Goal: Task Accomplishment & Management: Use online tool/utility

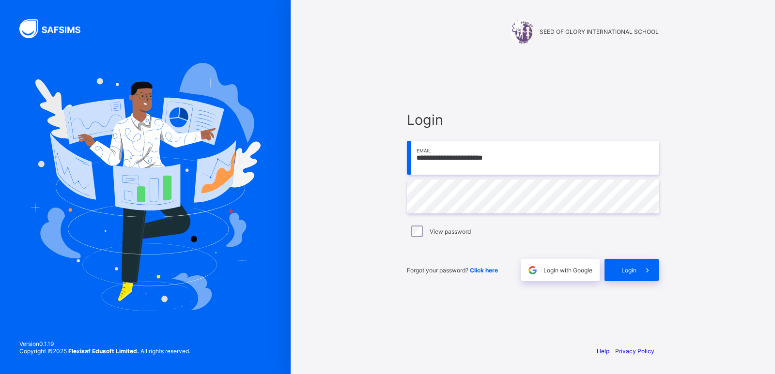
type input "**********"
click at [618, 274] on div "Login" at bounding box center [631, 270] width 54 height 22
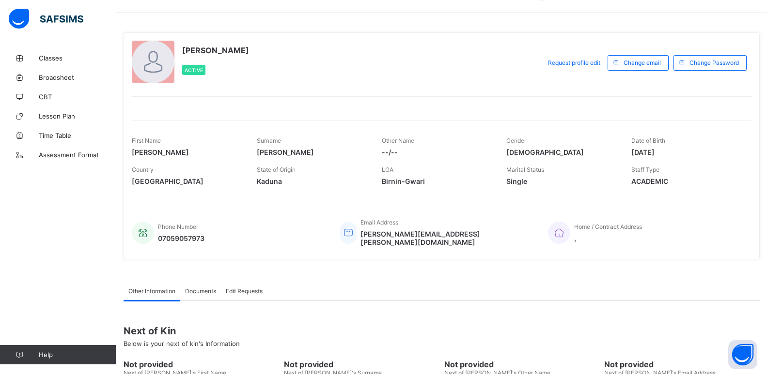
scroll to position [37, 0]
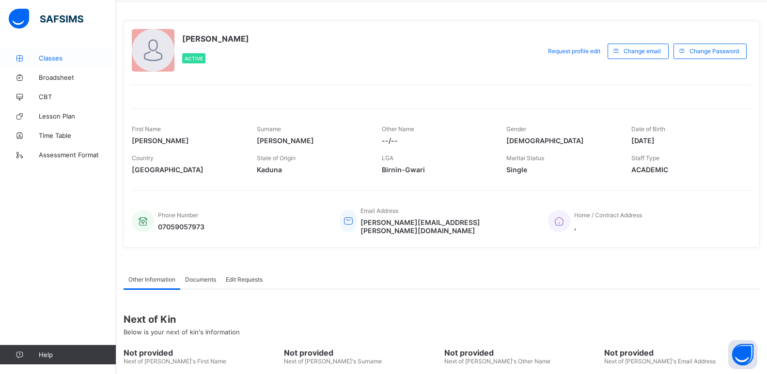
click at [60, 58] on span "Classes" at bounding box center [77, 58] width 77 height 8
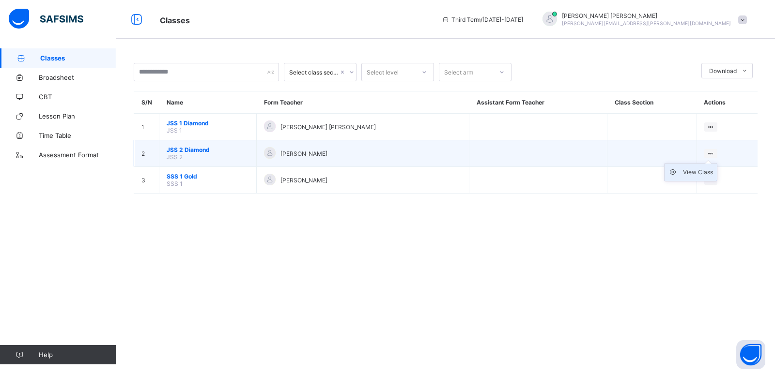
click at [691, 175] on div "View Class" at bounding box center [698, 173] width 30 height 10
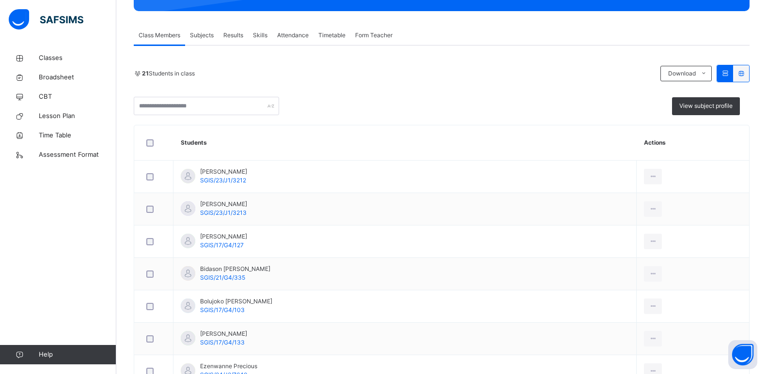
scroll to position [159, 0]
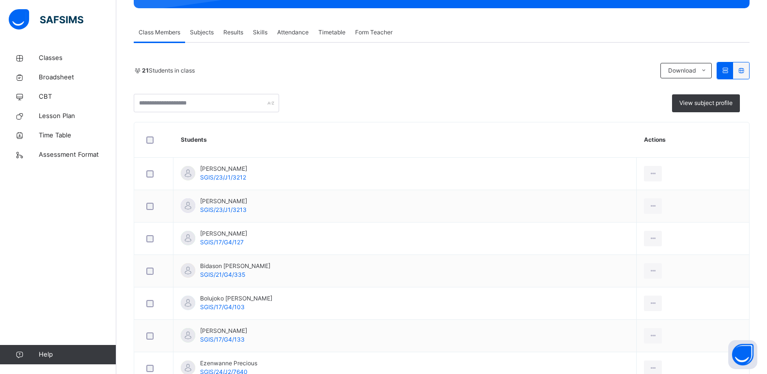
click at [234, 31] on span "Results" at bounding box center [233, 32] width 20 height 9
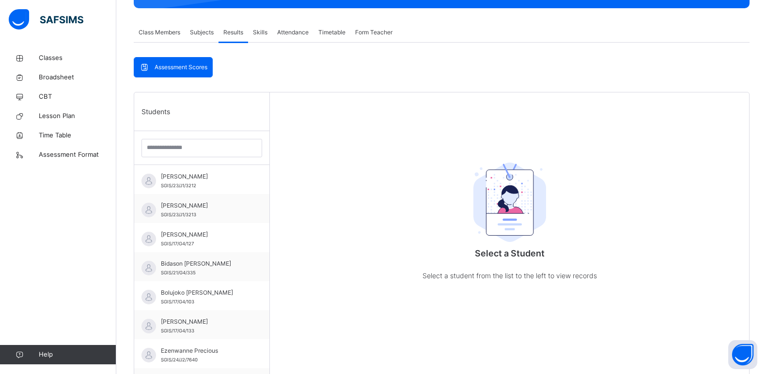
click at [202, 36] on span "Subjects" at bounding box center [202, 32] width 24 height 9
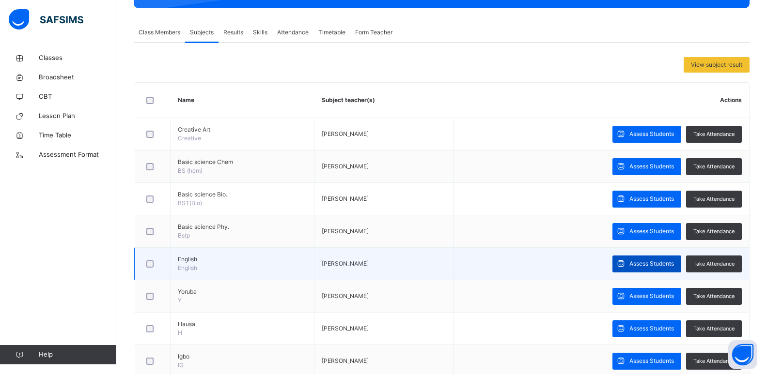
click at [661, 264] on span "Assess Students" at bounding box center [651, 264] width 45 height 9
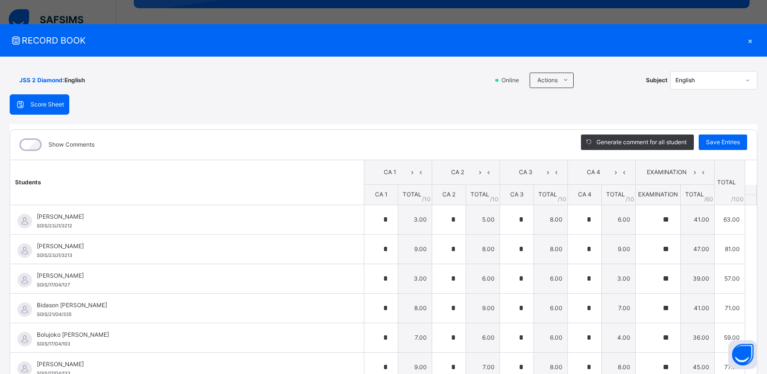
type input "*"
type input "**"
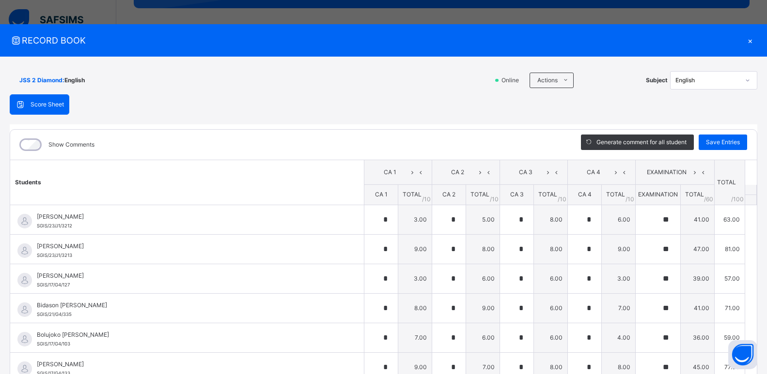
type input "*"
type input "**"
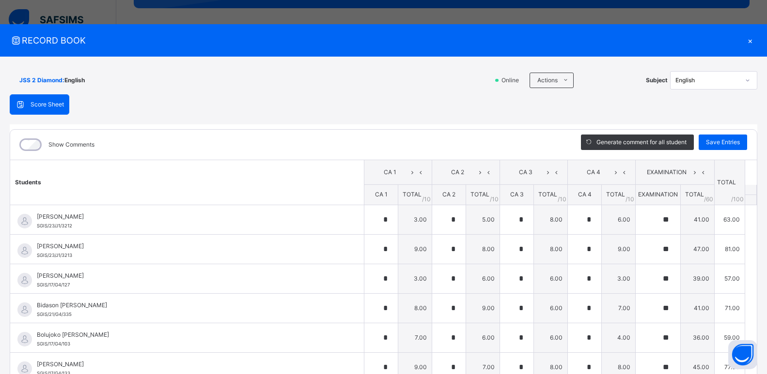
type input "*"
type input "**"
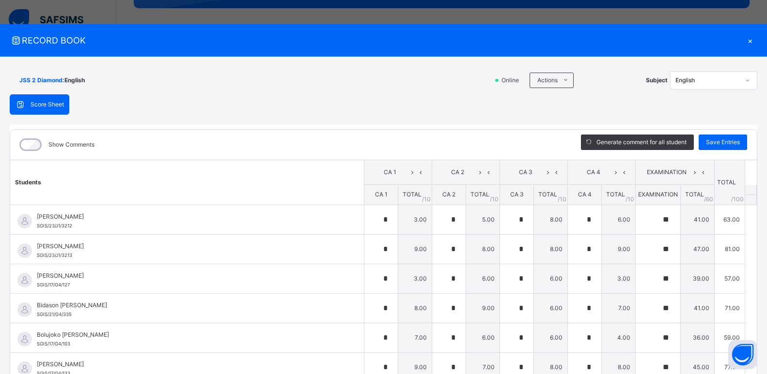
type input "*"
type input "**"
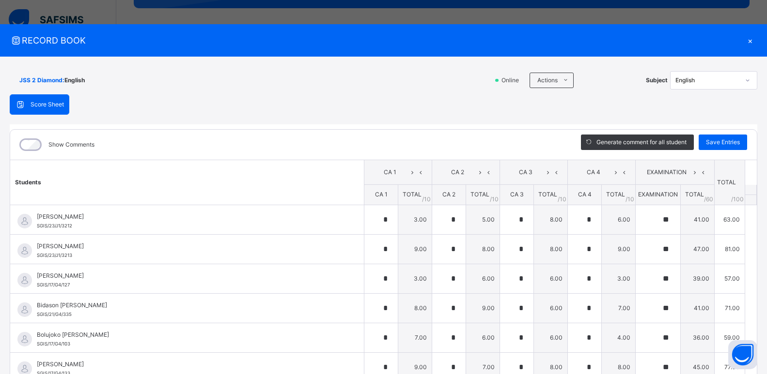
type input "*"
type input "**"
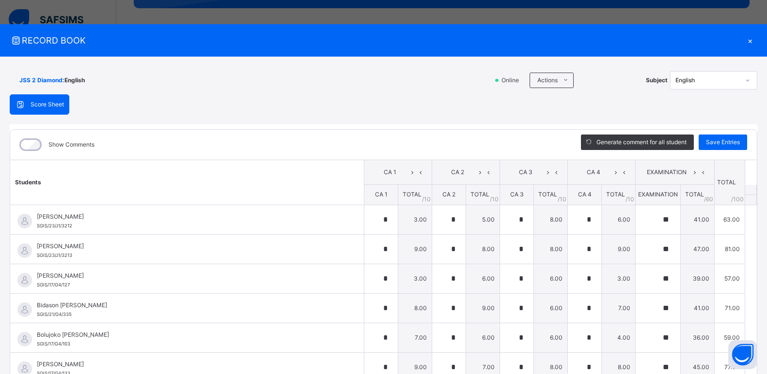
type input "*"
type input "**"
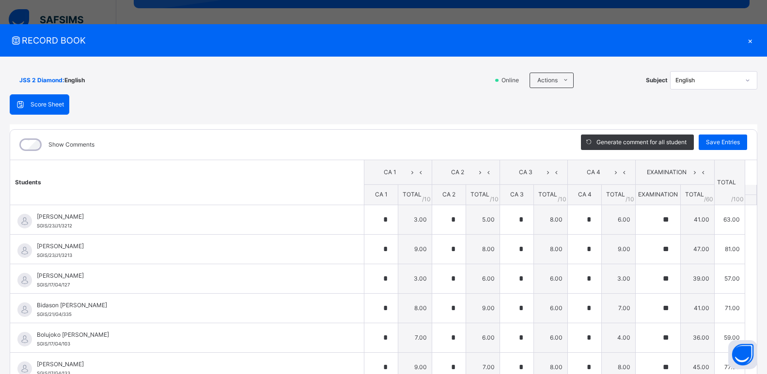
type input "*"
type input "**"
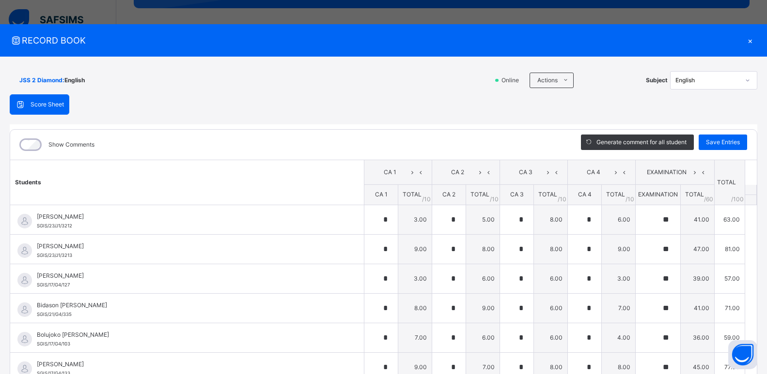
type input "*"
type input "**"
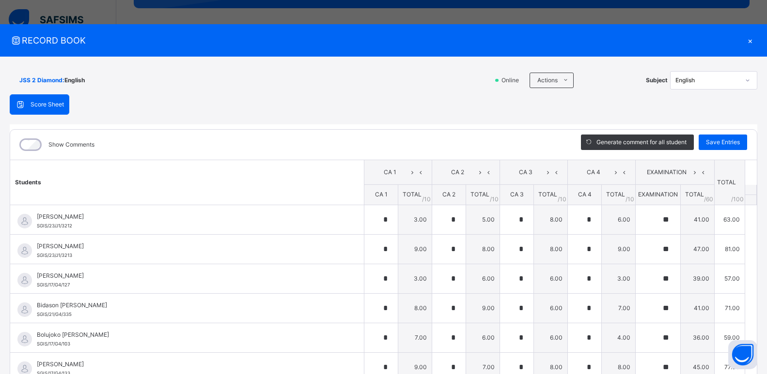
type input "*"
type input "**"
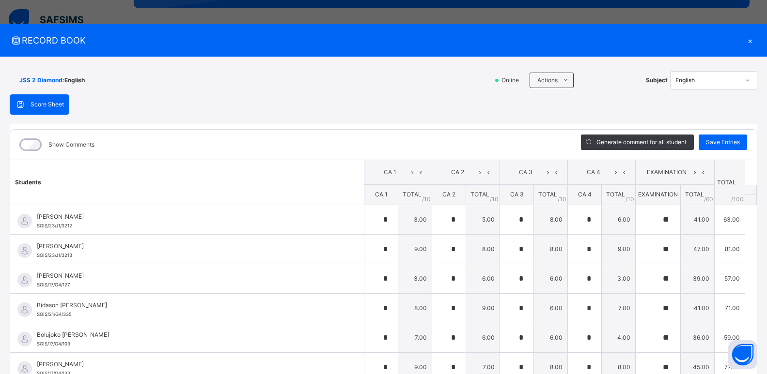
type input "*"
type input "**"
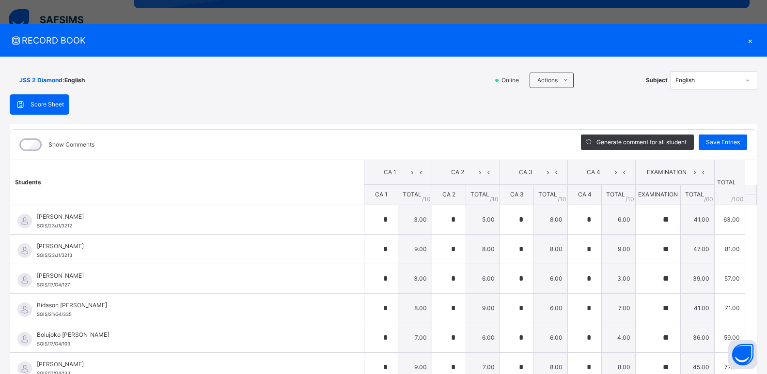
type input "*"
type input "**"
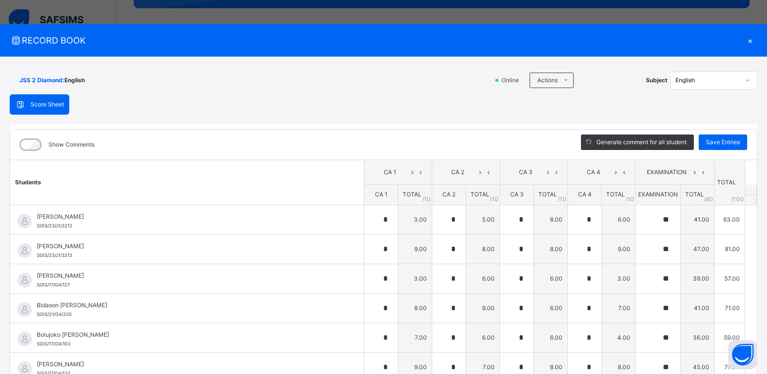
type input "*"
type input "**"
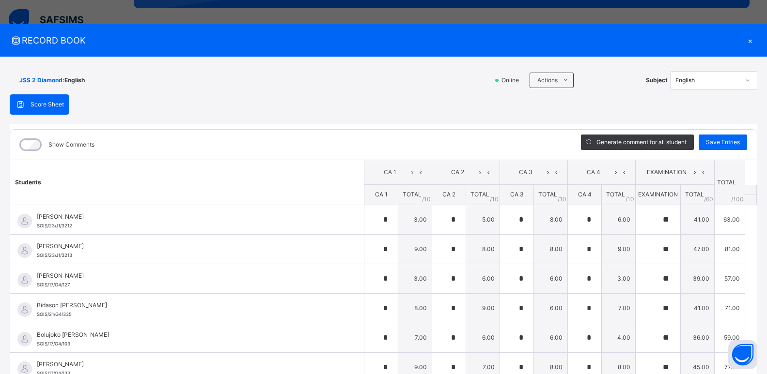
type input "*"
type input "**"
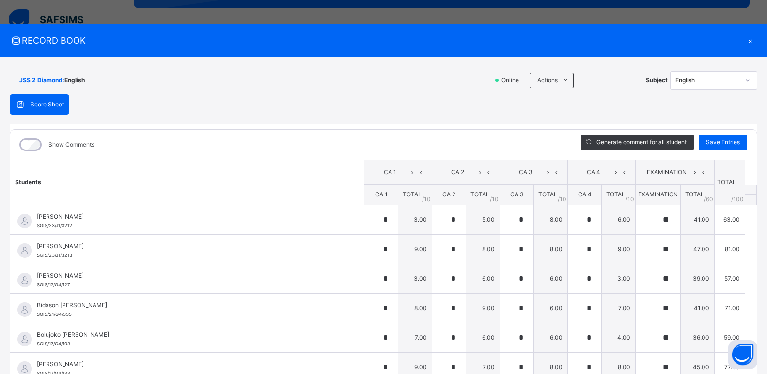
type input "*"
type input "**"
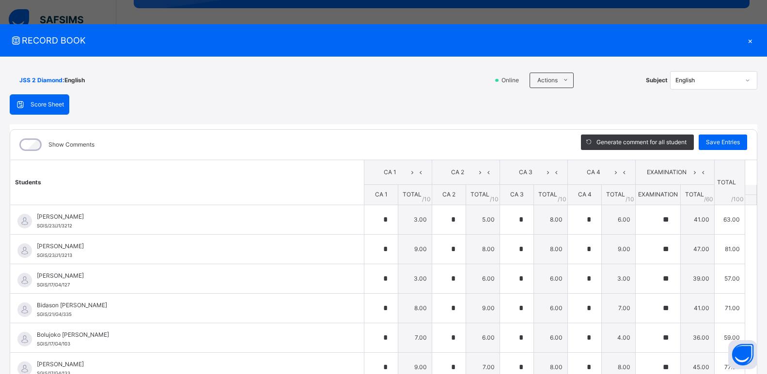
type input "*"
type input "**"
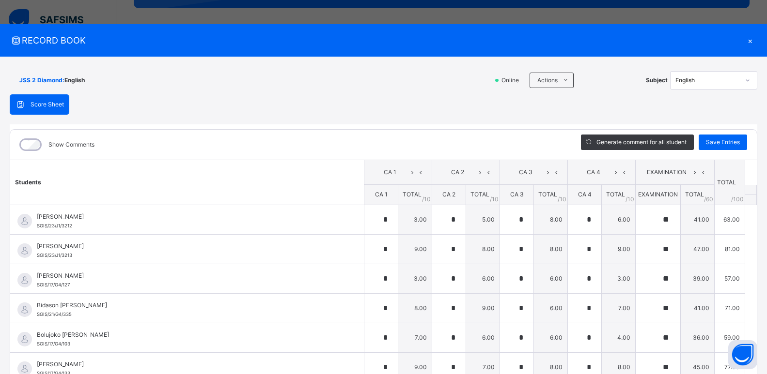
type input "*"
type input "**"
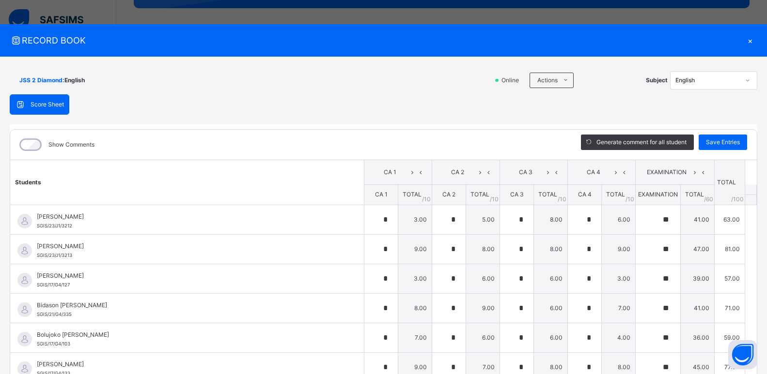
type input "*"
type input "**"
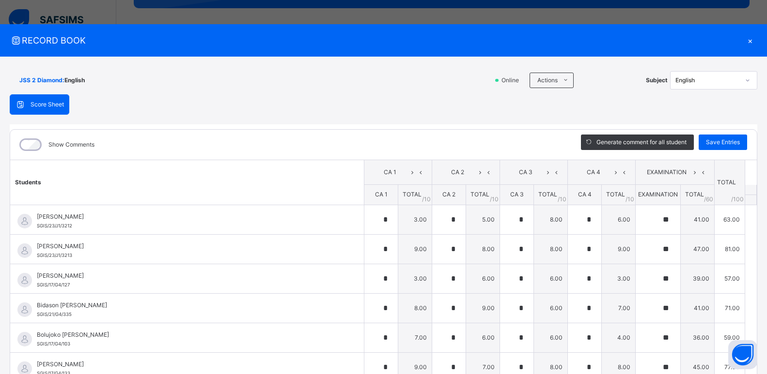
type input "*"
type input "**"
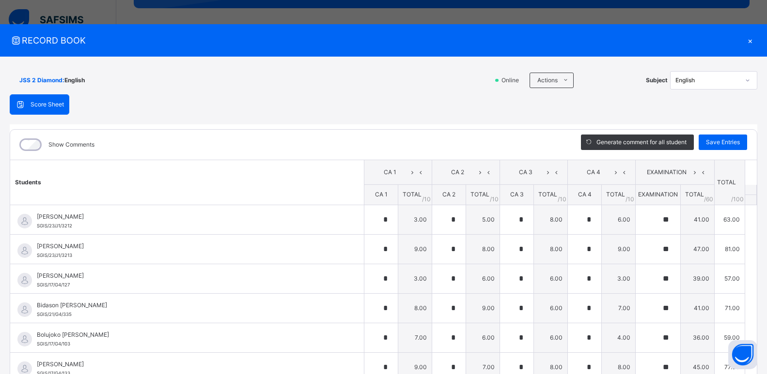
type input "*"
type input "**"
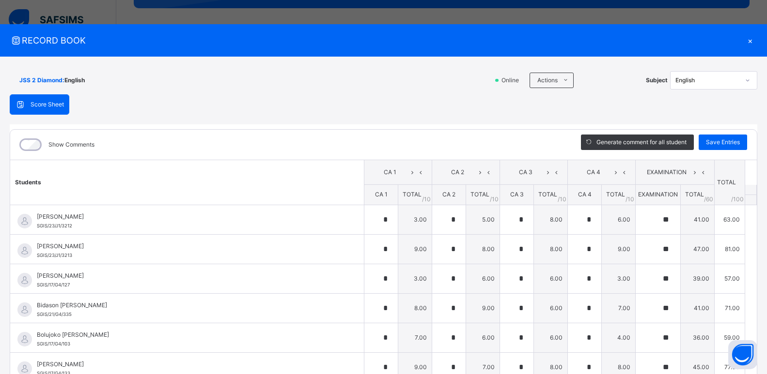
type input "*"
type input "**"
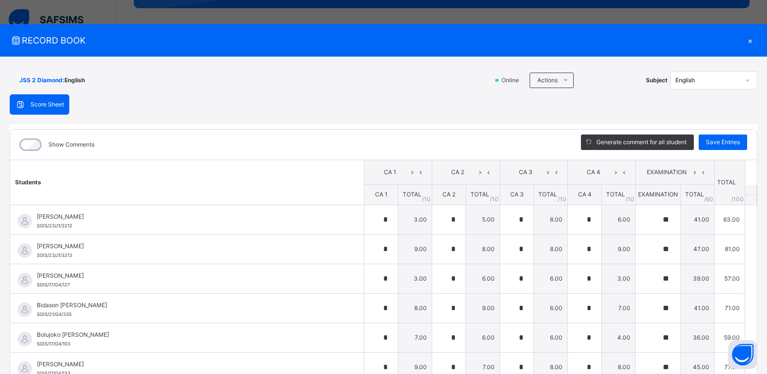
type input "*"
type input "**"
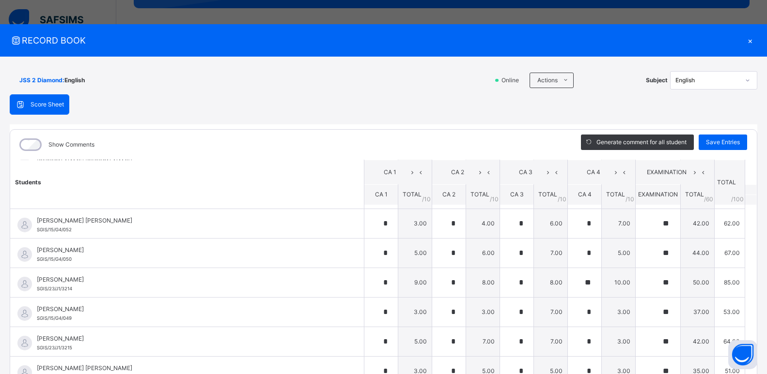
scroll to position [323, 0]
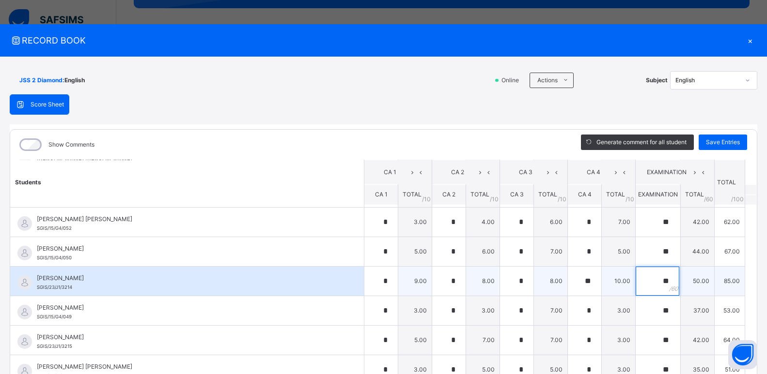
click at [655, 281] on div "**" at bounding box center [657, 281] width 45 height 29
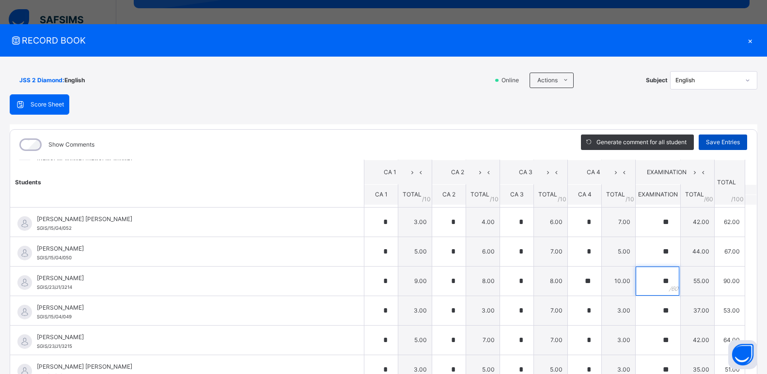
type input "**"
click at [728, 142] on span "Save Entries" at bounding box center [723, 142] width 34 height 9
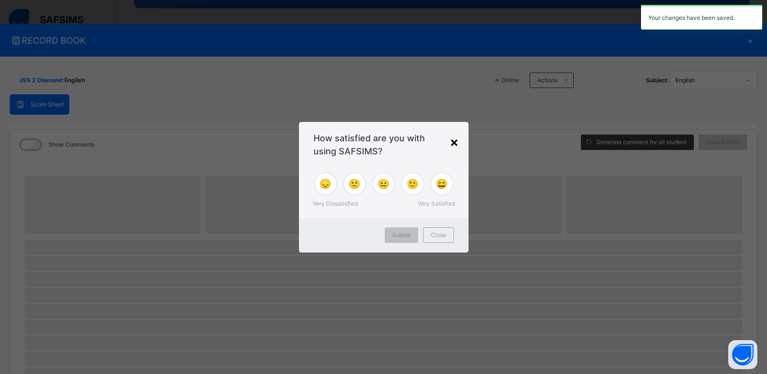
click at [456, 147] on div "×" at bounding box center [453, 142] width 9 height 20
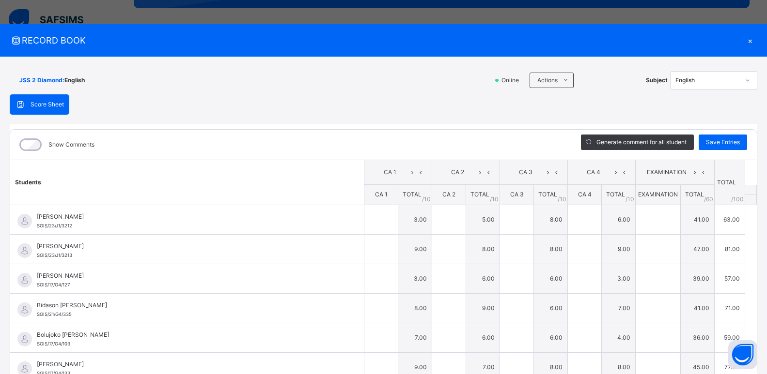
type input "*"
type input "**"
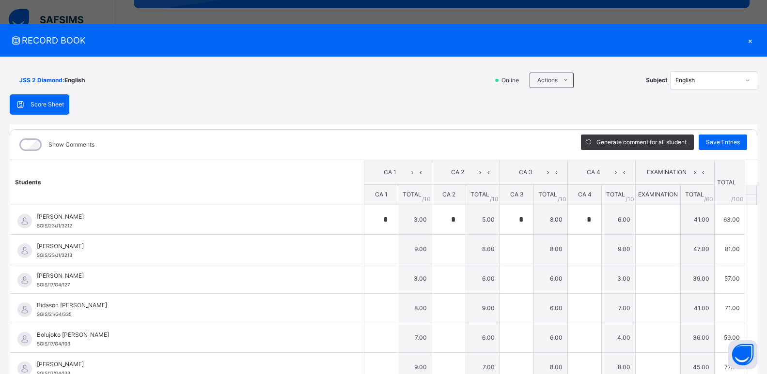
type input "*"
type input "**"
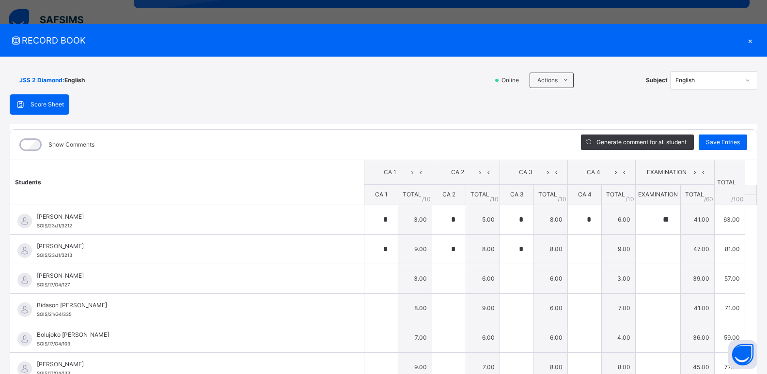
type input "*"
type input "**"
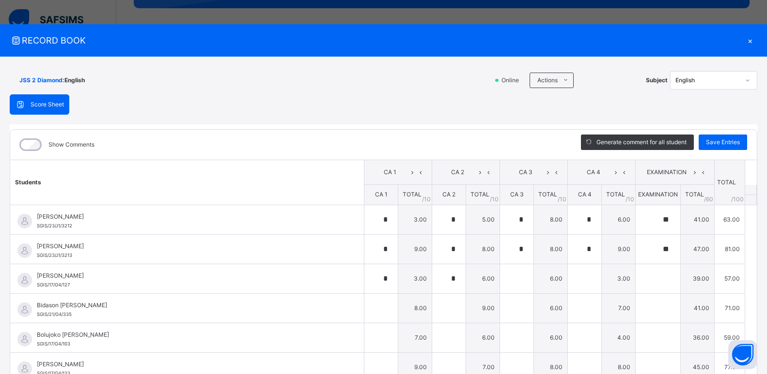
type input "*"
type input "**"
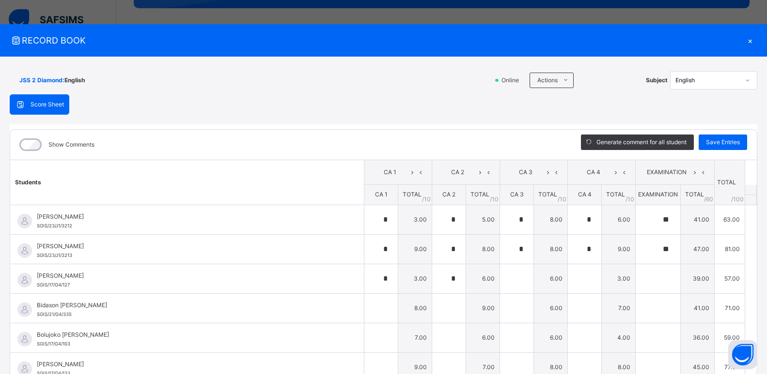
type input "*"
type input "**"
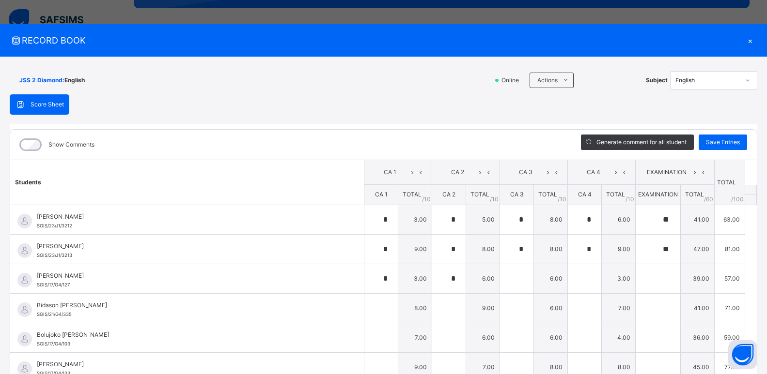
type input "*"
type input "**"
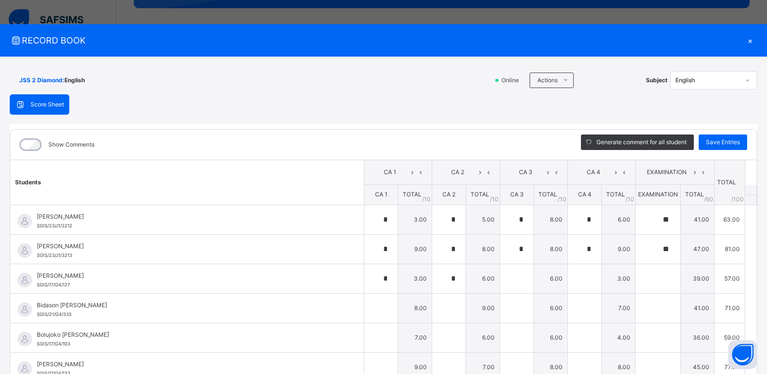
type input "*"
type input "**"
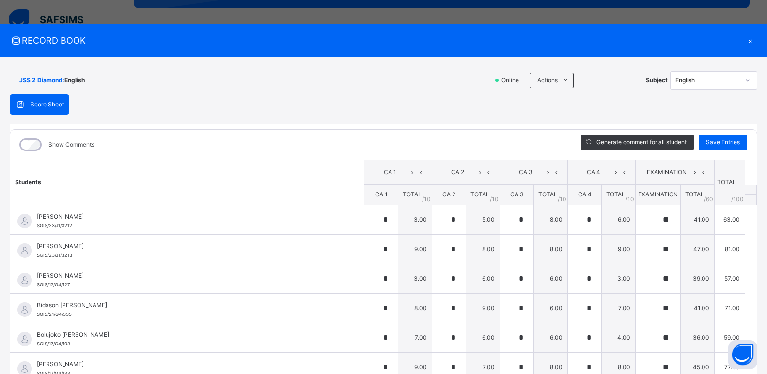
type input "*"
type input "**"
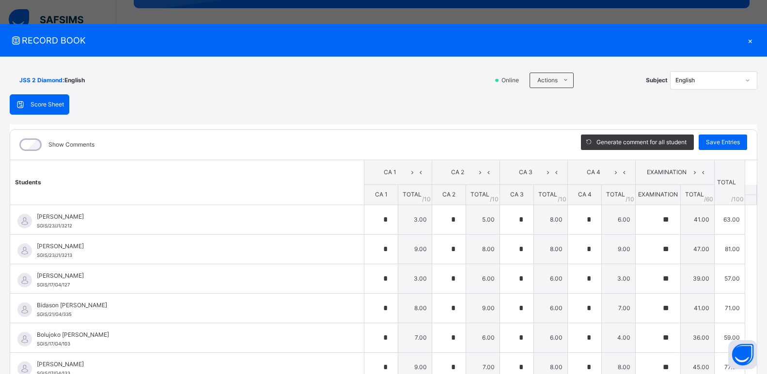
type input "*"
type input "**"
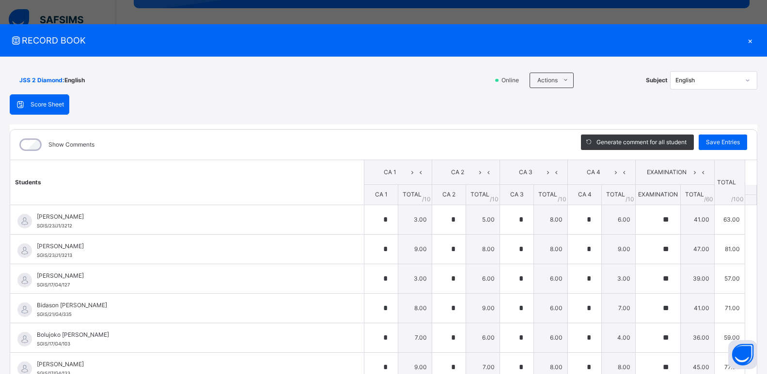
type input "*"
type input "**"
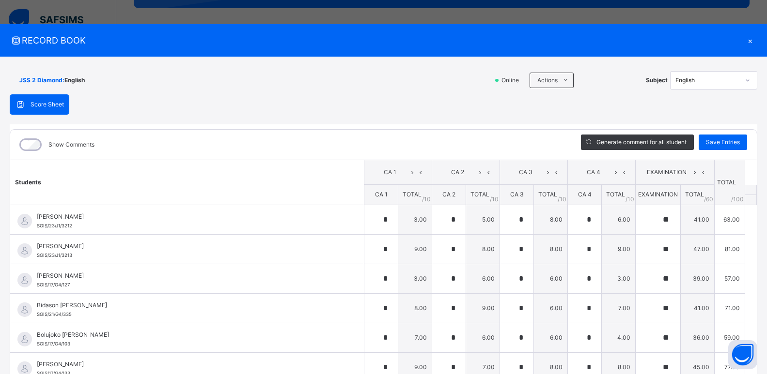
type input "*"
type input "**"
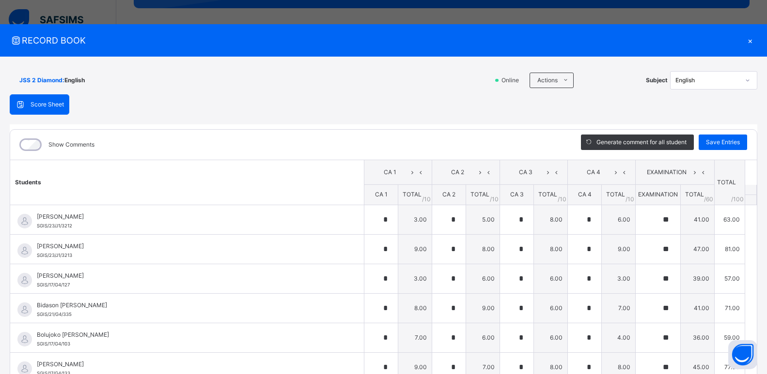
type input "*"
type input "**"
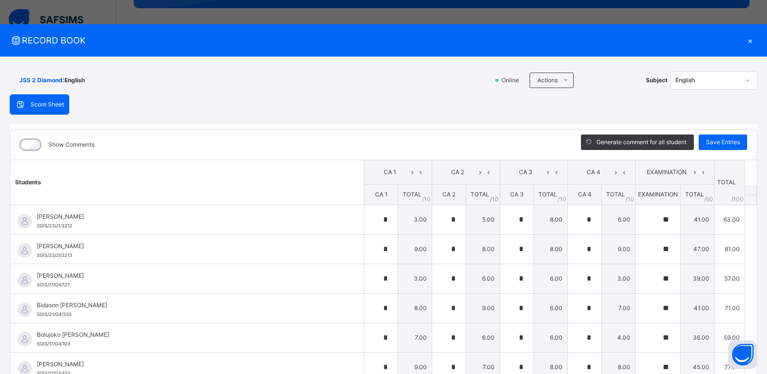
type input "*"
type input "**"
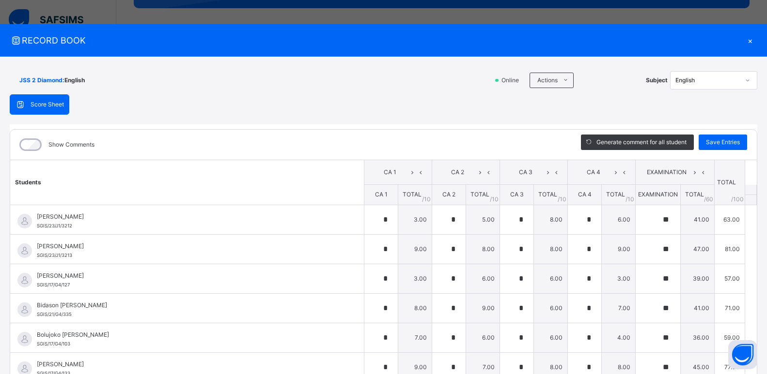
type input "*"
type input "**"
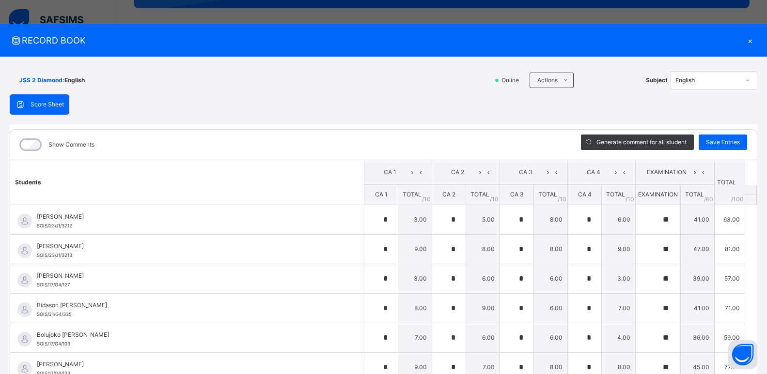
type input "*"
type input "**"
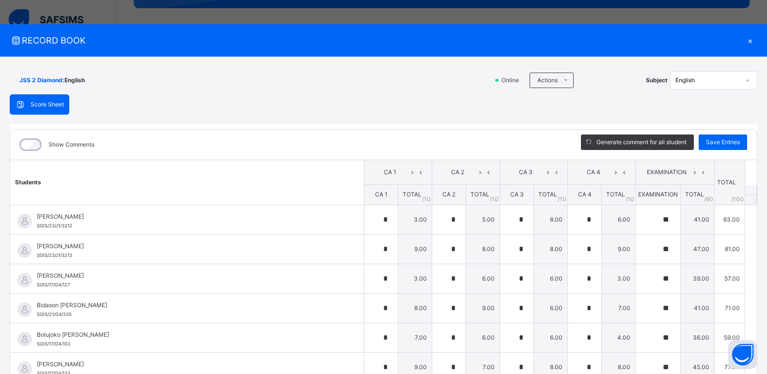
type input "*"
type input "**"
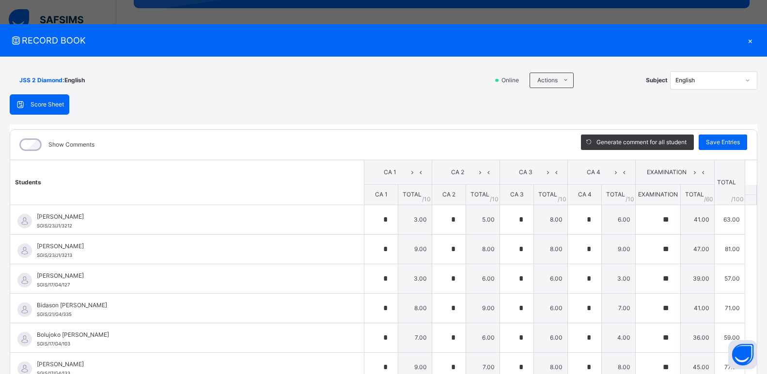
type input "*"
type input "**"
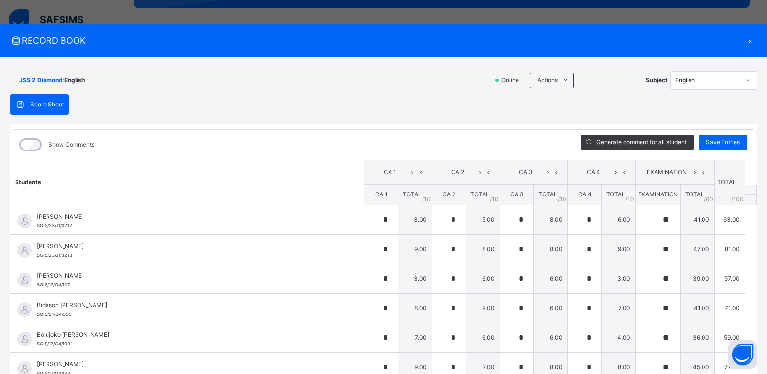
type input "*"
type input "**"
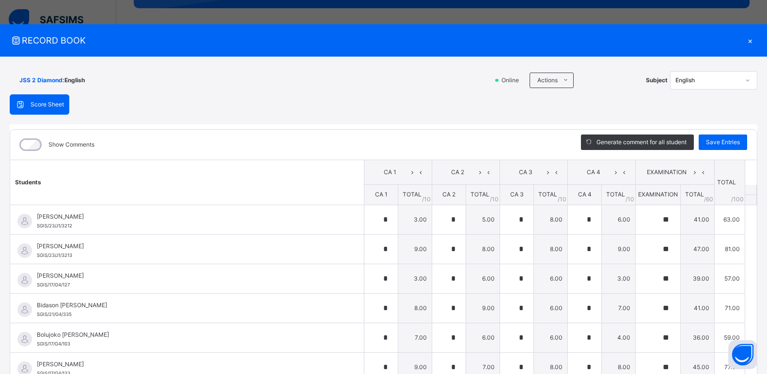
type input "*"
click at [746, 81] on icon at bounding box center [747, 80] width 3 height 2
click at [748, 39] on div "×" at bounding box center [750, 40] width 15 height 13
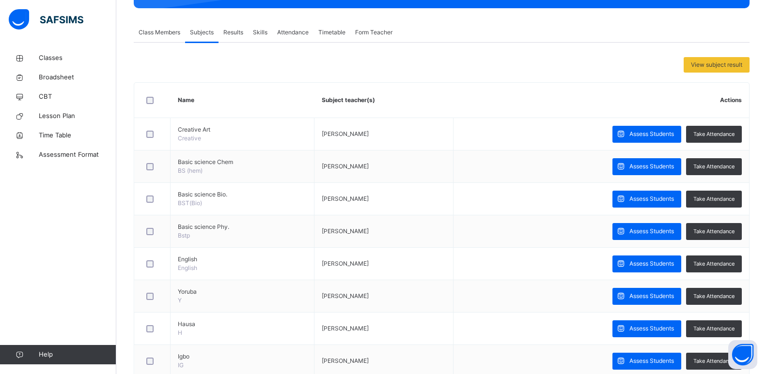
click at [232, 35] on span "Results" at bounding box center [233, 32] width 20 height 9
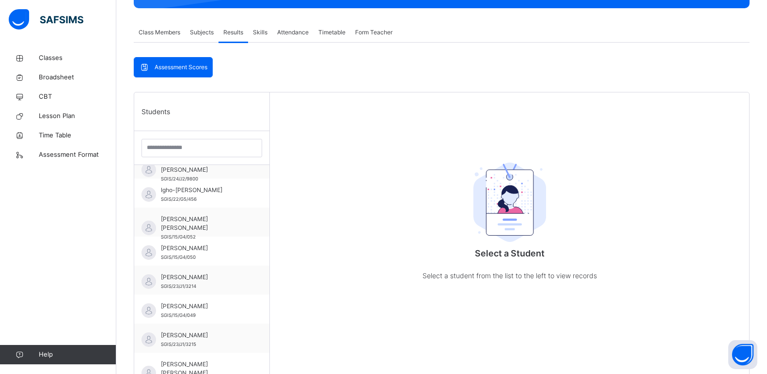
scroll to position [284, 0]
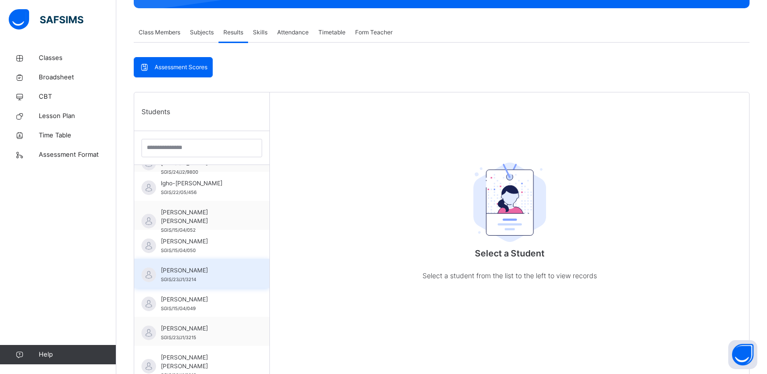
click at [230, 275] on span "Nnaemeka-Akor Frances" at bounding box center [204, 270] width 87 height 9
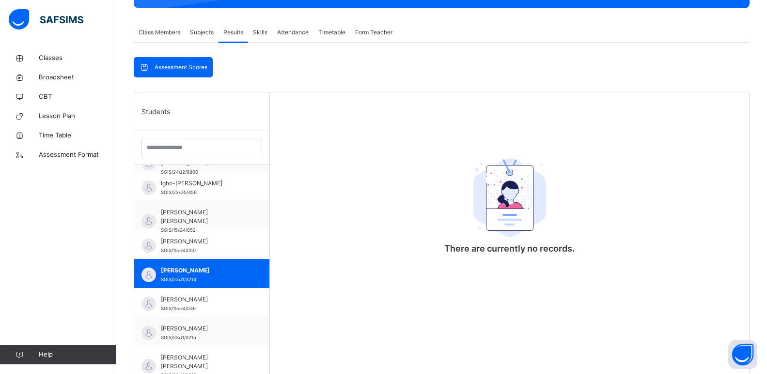
click at [547, 330] on div "There are currently no records." at bounding box center [509, 280] width 479 height 374
click at [223, 272] on span "Nnaemeka-Akor Frances" at bounding box center [204, 270] width 87 height 9
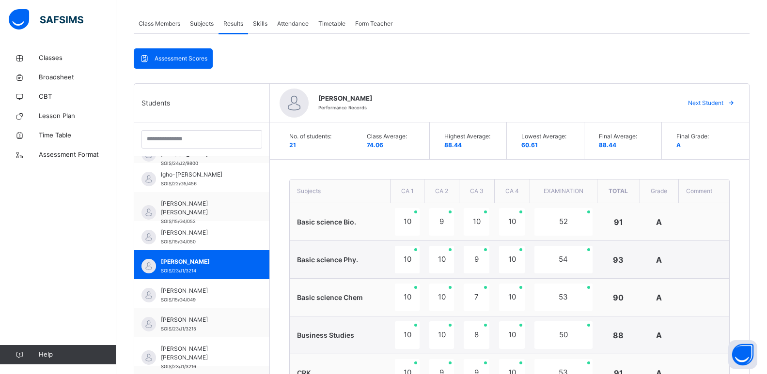
scroll to position [173, 0]
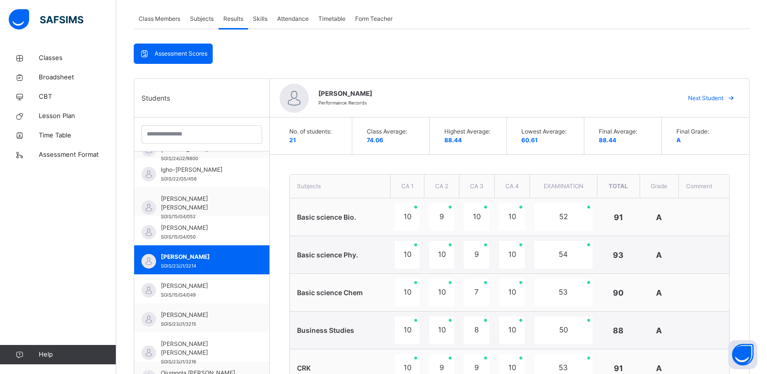
click at [209, 17] on span "Subjects" at bounding box center [202, 19] width 24 height 9
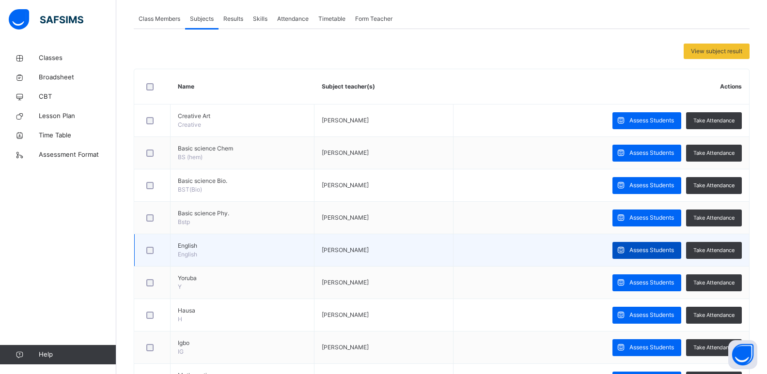
click at [658, 250] on span "Assess Students" at bounding box center [651, 250] width 45 height 9
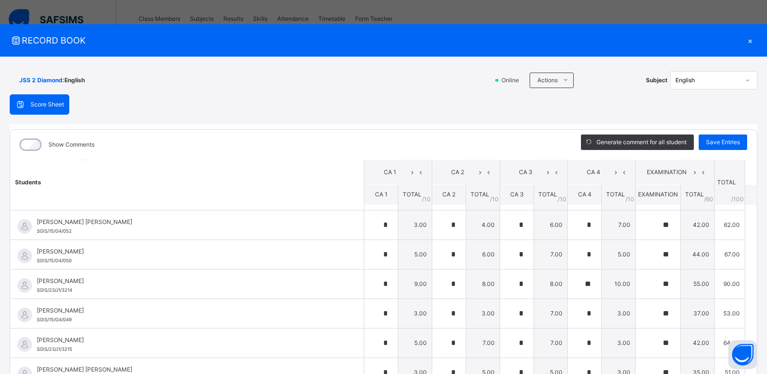
scroll to position [323, 0]
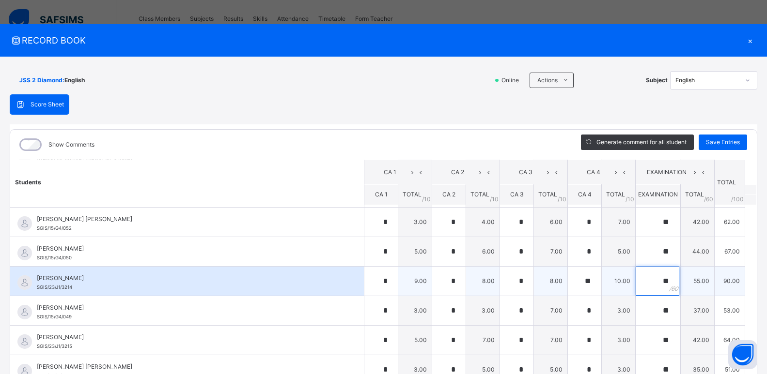
click at [661, 284] on div "**" at bounding box center [657, 281] width 45 height 29
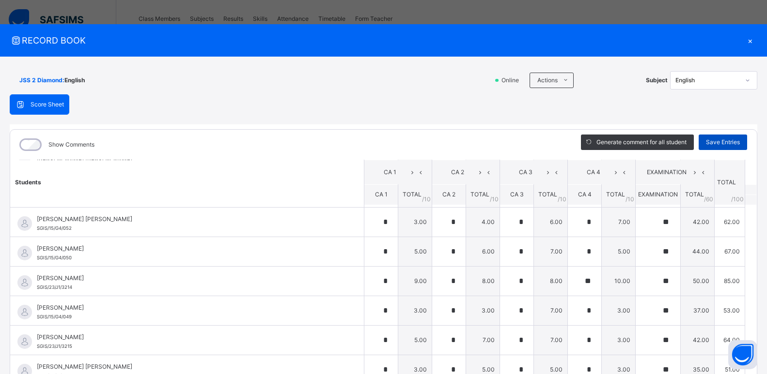
click at [717, 143] on span "Save Entries" at bounding box center [723, 142] width 34 height 9
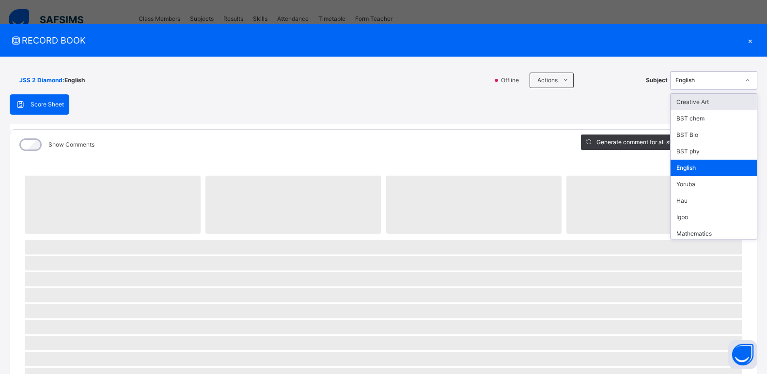
click at [744, 79] on icon at bounding box center [747, 81] width 6 height 10
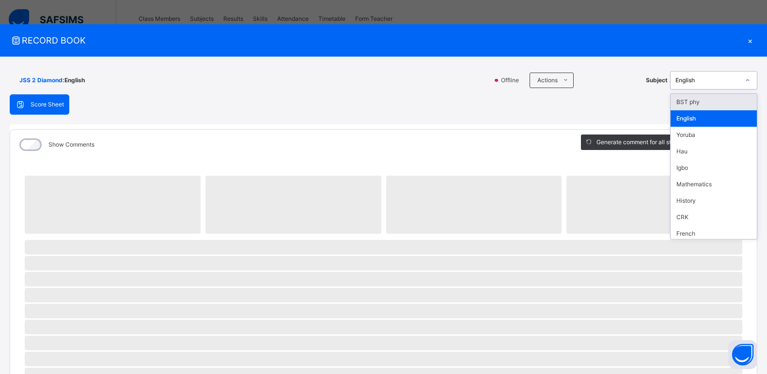
scroll to position [53, 0]
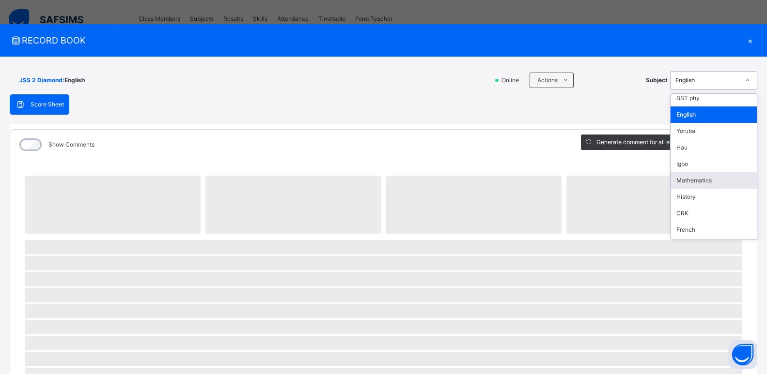
click at [704, 181] on div "Mathematics" at bounding box center [713, 180] width 86 height 16
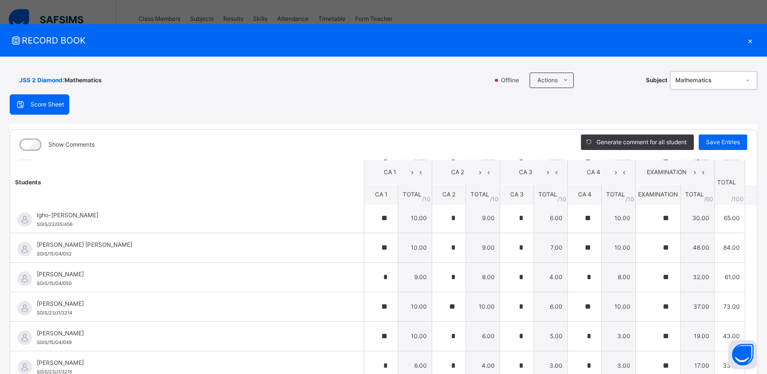
scroll to position [293, 0]
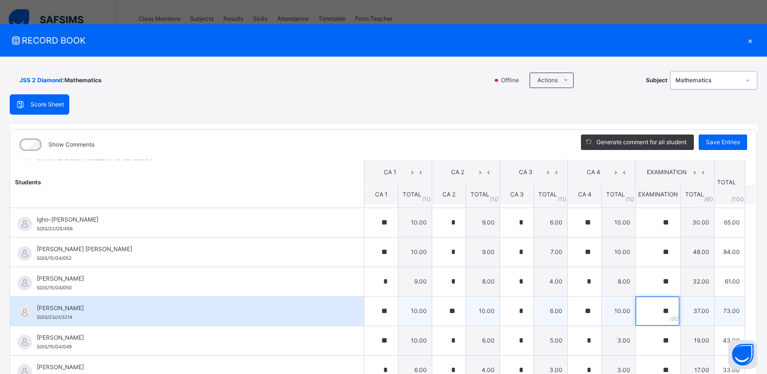
click at [660, 309] on div "**" at bounding box center [657, 311] width 45 height 29
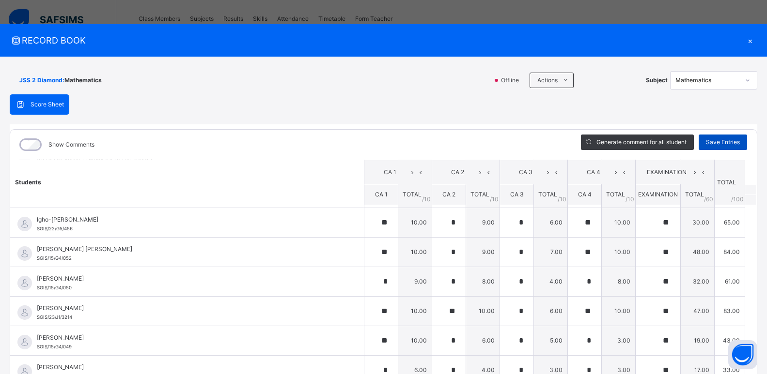
click at [721, 143] on span "Save Entries" at bounding box center [723, 142] width 34 height 9
drag, startPoint x: 759, startPoint y: 112, endPoint x: 740, endPoint y: 88, distance: 30.0
click at [740, 88] on div "JSS 2 Diamond : Mathematics Offline Actions Download Empty Score Sheet Upload/m…" at bounding box center [383, 237] width 767 height 360
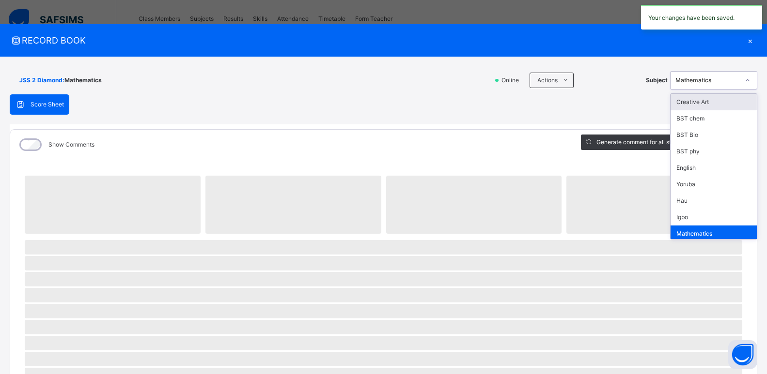
click at [744, 79] on icon at bounding box center [747, 81] width 6 height 10
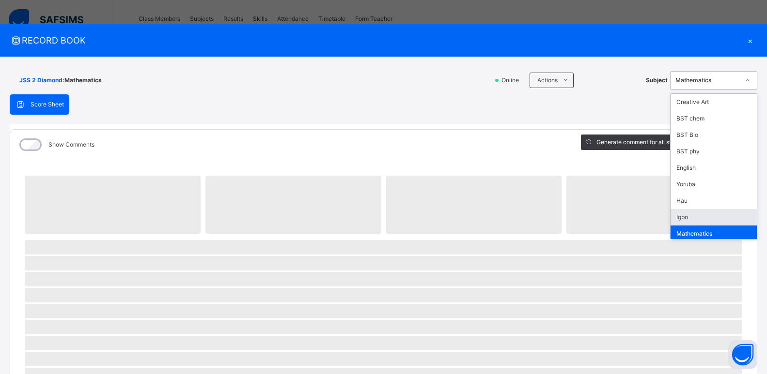
click at [686, 220] on div "Igbo" at bounding box center [713, 217] width 86 height 16
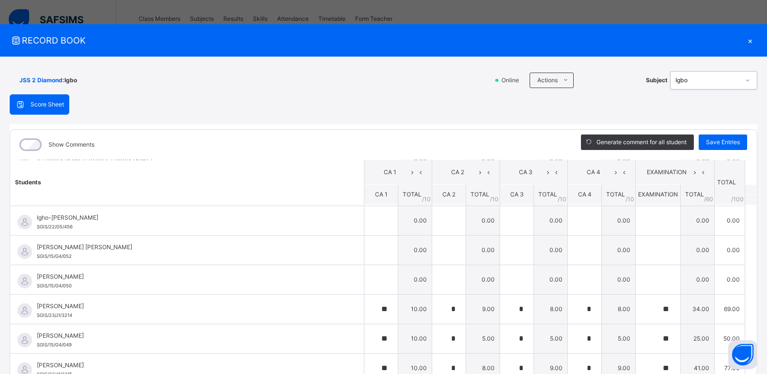
scroll to position [300, 0]
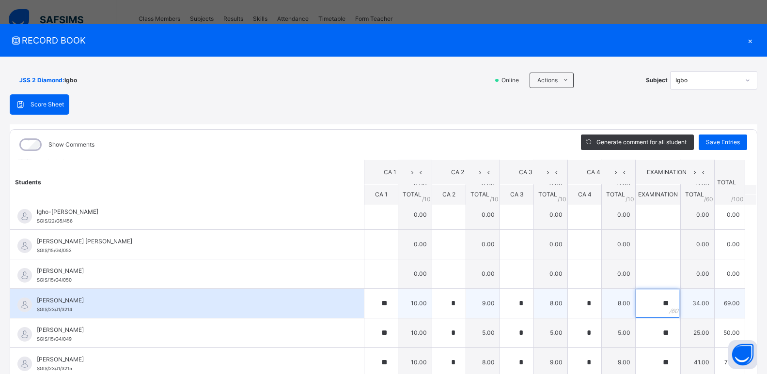
click at [662, 304] on div "**" at bounding box center [657, 303] width 45 height 29
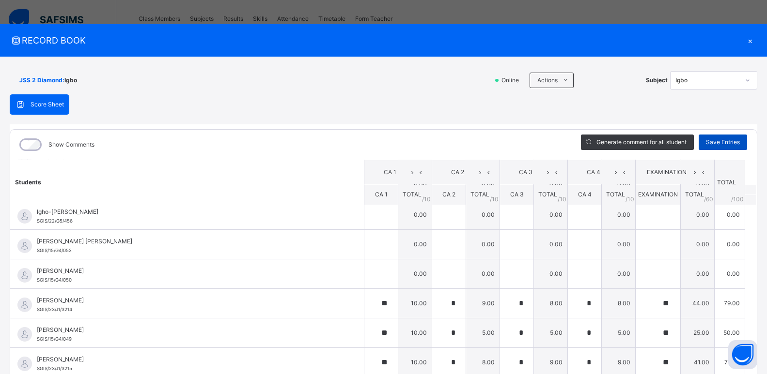
click at [710, 143] on span "Save Entries" at bounding box center [723, 142] width 34 height 9
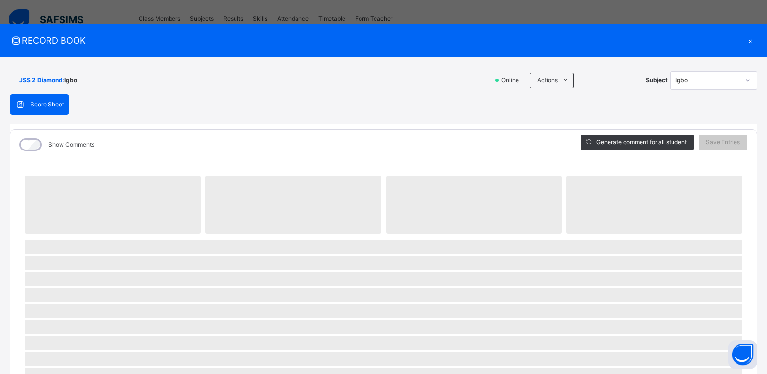
click at [743, 39] on div "×" at bounding box center [750, 40] width 15 height 13
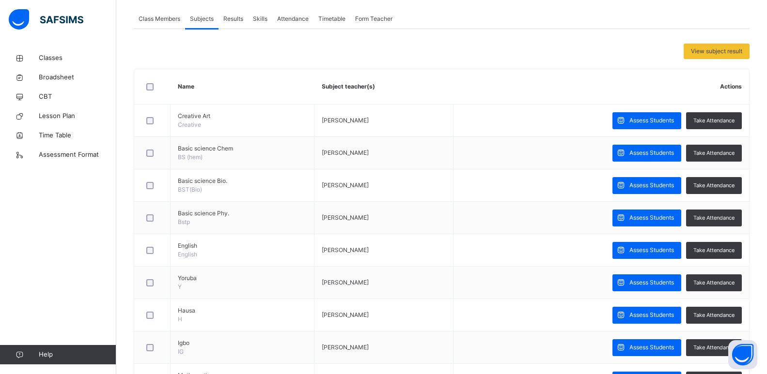
click at [234, 18] on span "Results" at bounding box center [233, 19] width 20 height 9
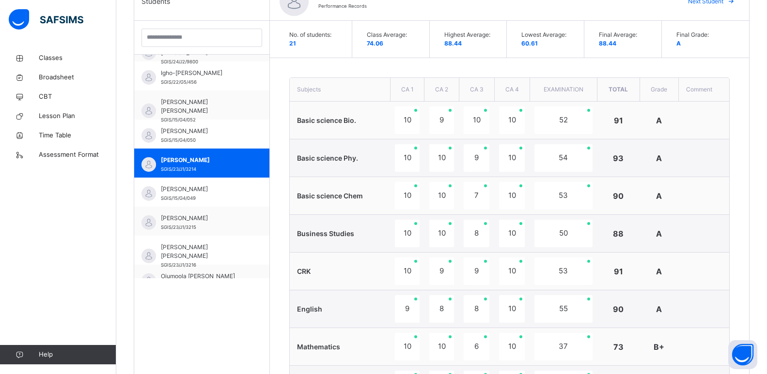
scroll to position [268, 0]
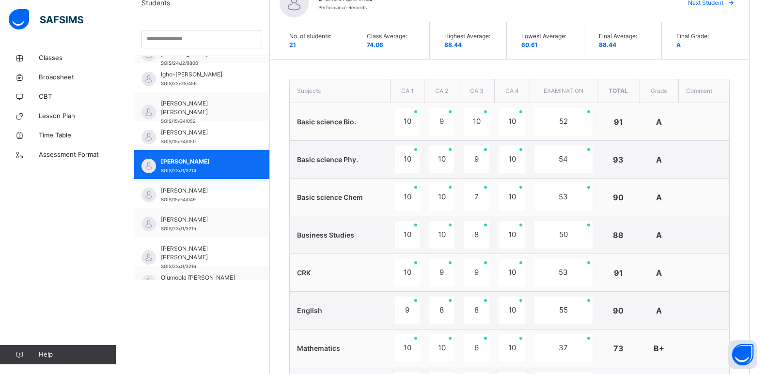
click at [222, 175] on div "Nnaemeka-Akor Frances SGIS/23/J1/3214" at bounding box center [201, 164] width 135 height 29
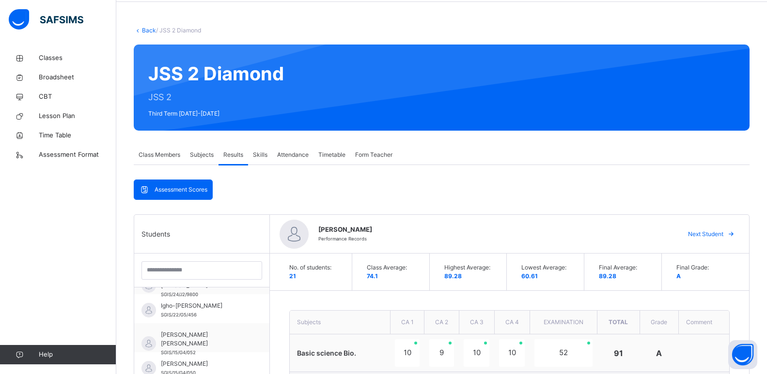
scroll to position [0, 0]
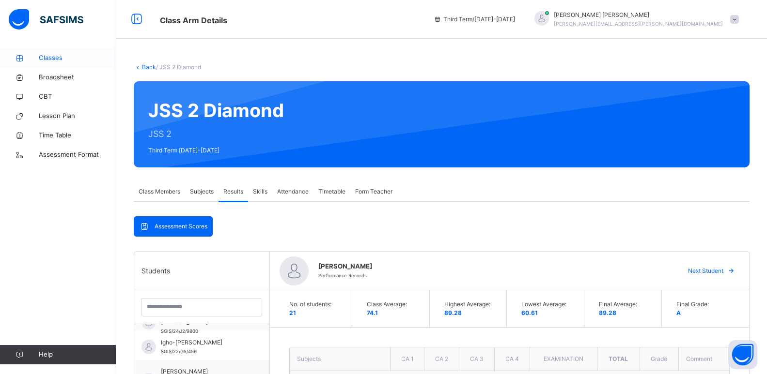
click at [58, 55] on span "Classes" at bounding box center [77, 58] width 77 height 10
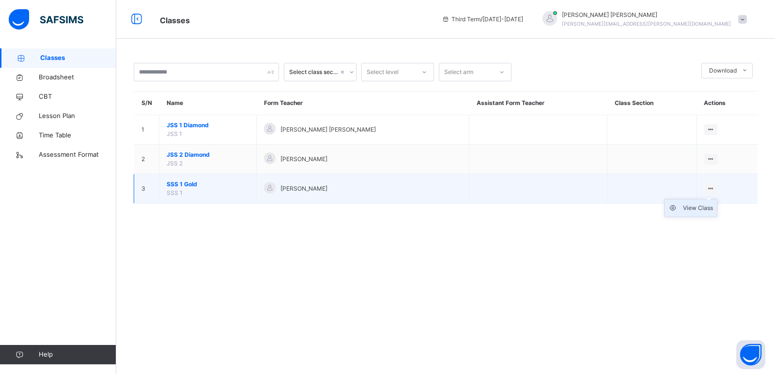
click at [683, 207] on div "View Class" at bounding box center [698, 208] width 30 height 10
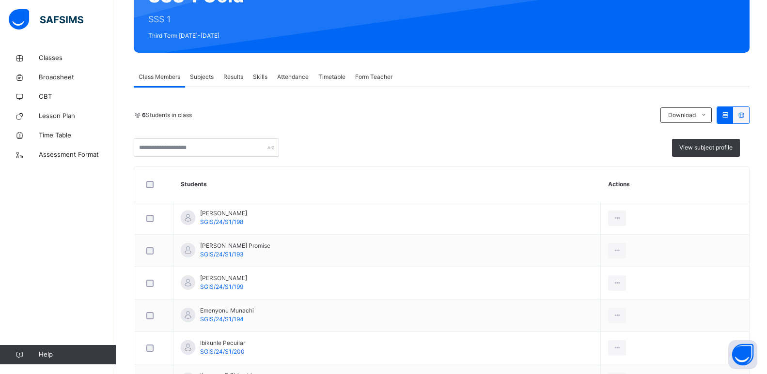
scroll to position [120, 0]
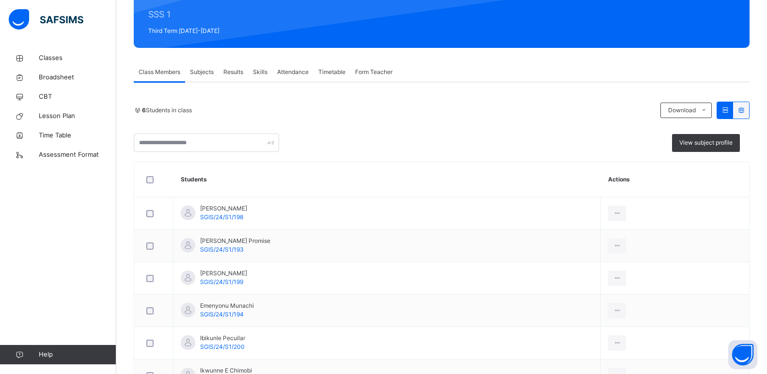
click at [202, 78] on div "Subjects" at bounding box center [201, 71] width 33 height 19
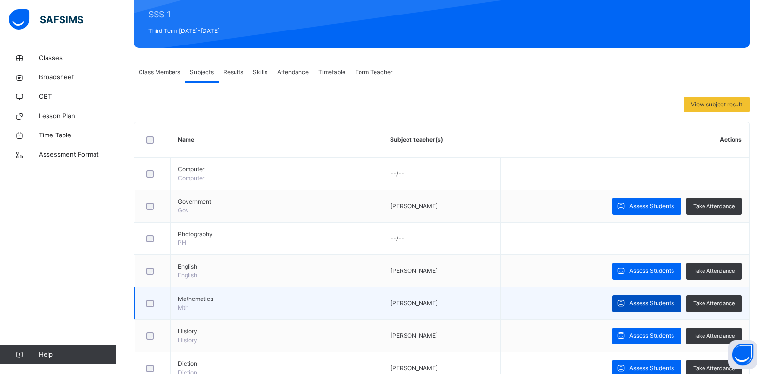
click at [639, 303] on span "Assess Students" at bounding box center [651, 303] width 45 height 9
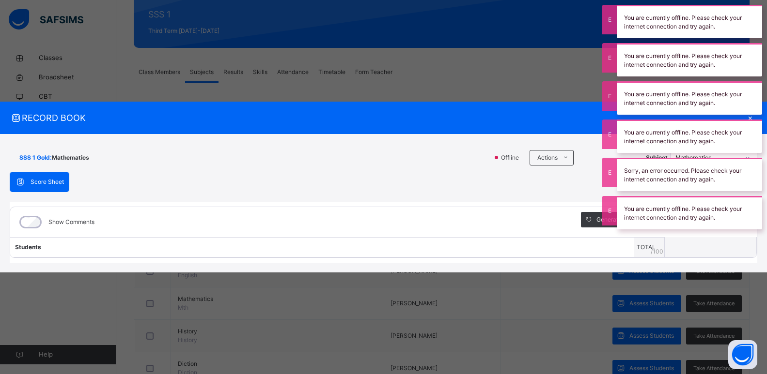
click at [442, 105] on div "RECORD BOOK ×" at bounding box center [383, 118] width 767 height 32
click at [447, 139] on div "SSS 1 Gold : Mathematics Offline Actions Download Empty Score Sheet Upload/map …" at bounding box center [383, 203] width 767 height 139
click at [449, 167] on div "SSS 1 Gold : Mathematics" at bounding box center [249, 158] width 478 height 18
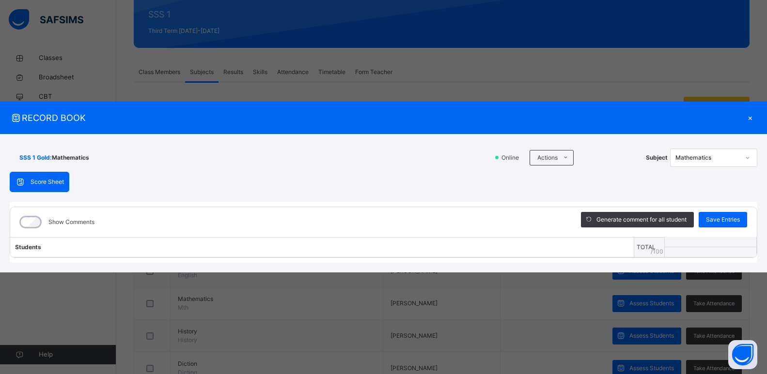
click at [496, 152] on div "Online Actions Download Empty Score Sheet Upload/map score sheet Subject Mathem…" at bounding box center [625, 158] width 264 height 18
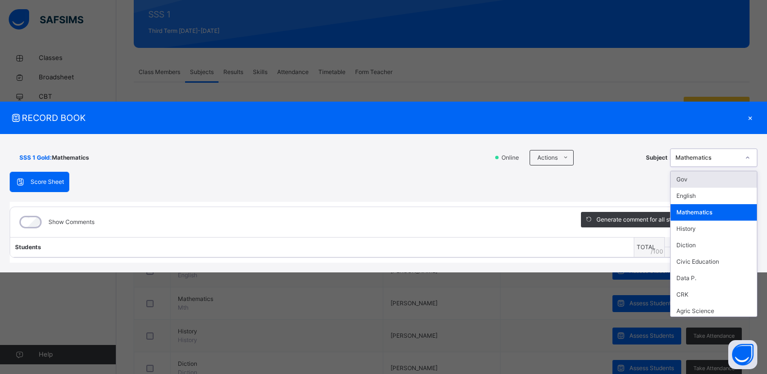
click at [745, 161] on icon at bounding box center [747, 158] width 6 height 10
click at [707, 215] on div "Mathematics" at bounding box center [713, 212] width 86 height 16
click at [746, 159] on icon at bounding box center [747, 158] width 6 height 10
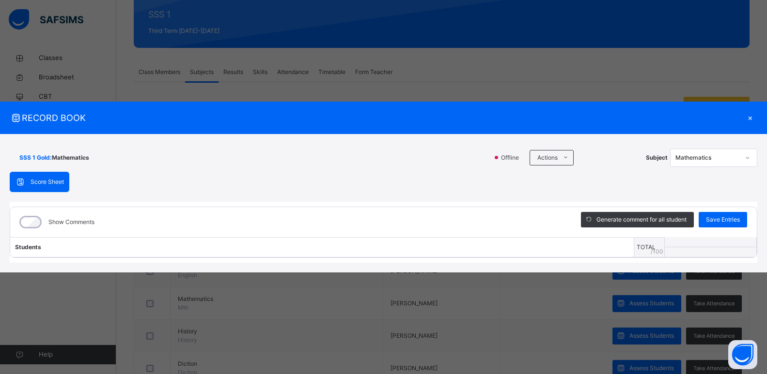
click at [746, 119] on div "×" at bounding box center [750, 117] width 15 height 13
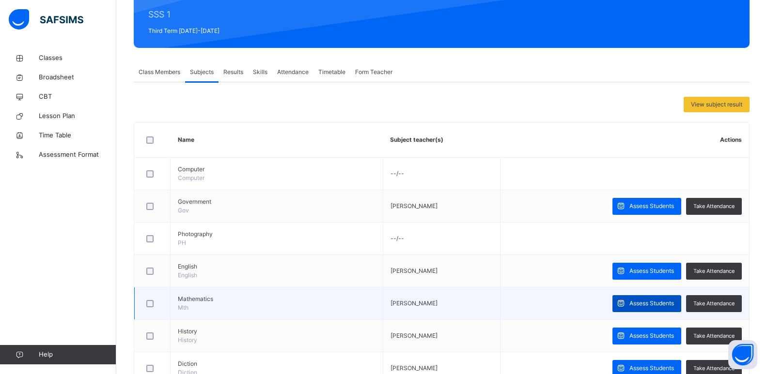
click at [645, 303] on span "Assess Students" at bounding box center [651, 303] width 45 height 9
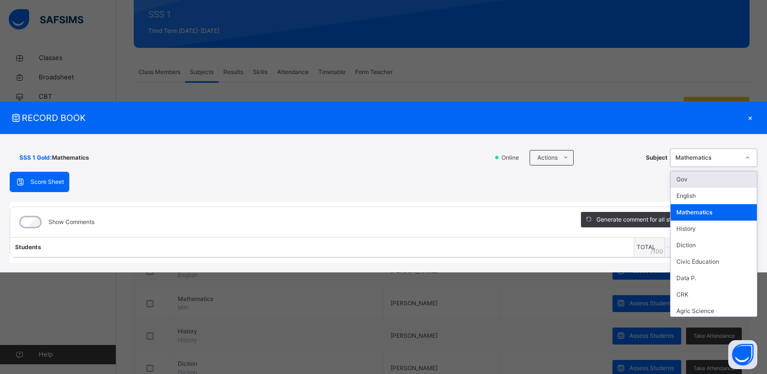
click at [748, 156] on icon at bounding box center [747, 158] width 6 height 10
click at [701, 194] on div "English" at bounding box center [713, 196] width 86 height 16
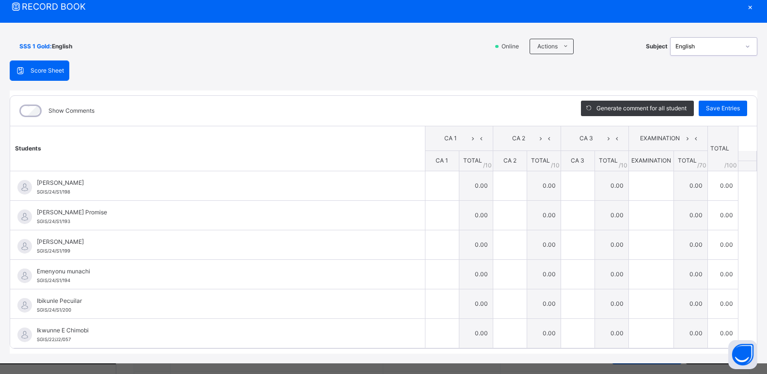
scroll to position [47, 0]
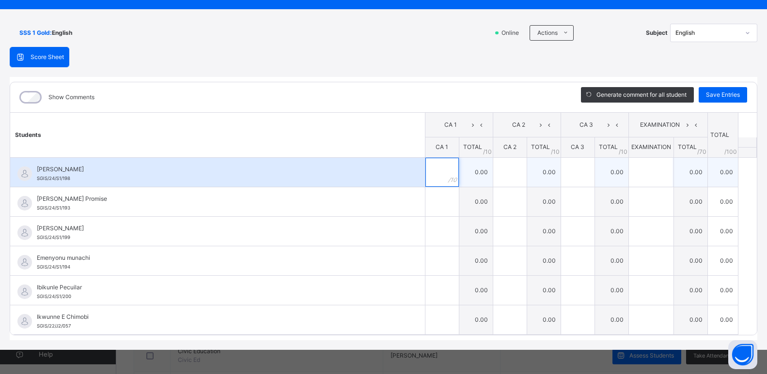
click at [438, 170] on input "text" at bounding box center [441, 172] width 33 height 29
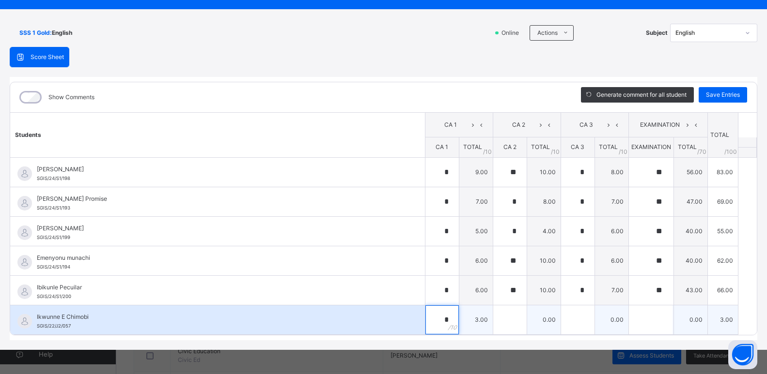
click at [441, 316] on div "*" at bounding box center [441, 320] width 33 height 29
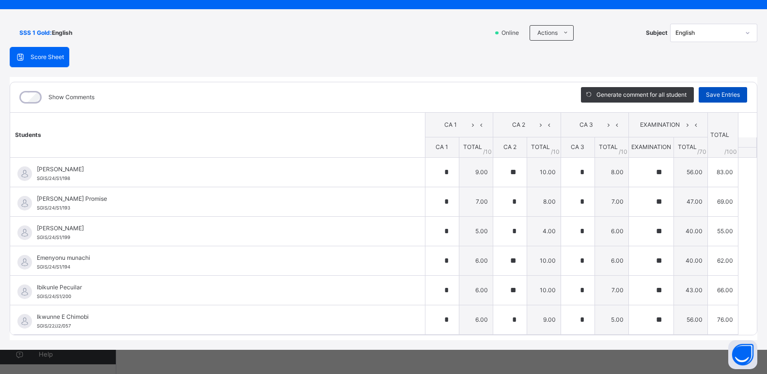
click at [713, 94] on span "Save Entries" at bounding box center [723, 95] width 34 height 9
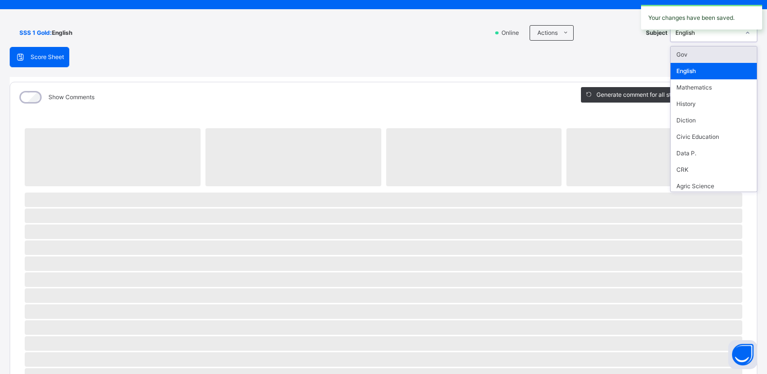
click at [744, 35] on icon at bounding box center [747, 33] width 6 height 10
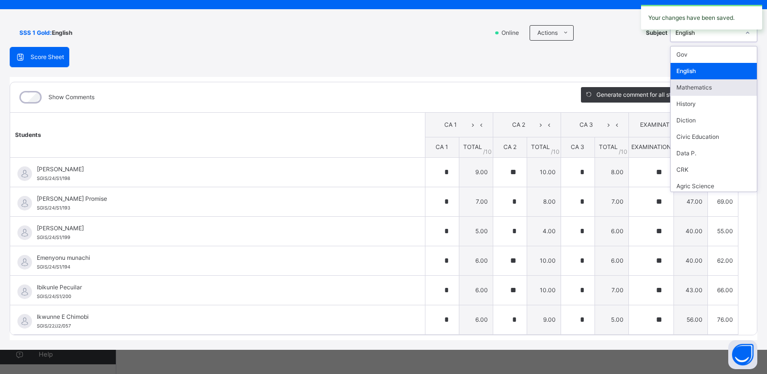
click at [690, 91] on div "Mathematics" at bounding box center [713, 87] width 86 height 16
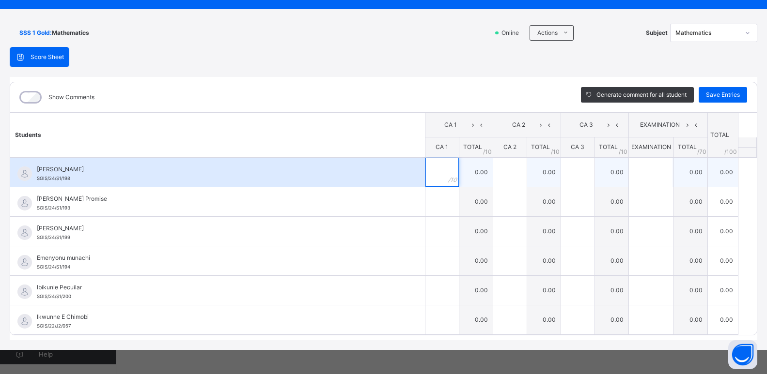
click at [433, 177] on input "text" at bounding box center [441, 172] width 33 height 29
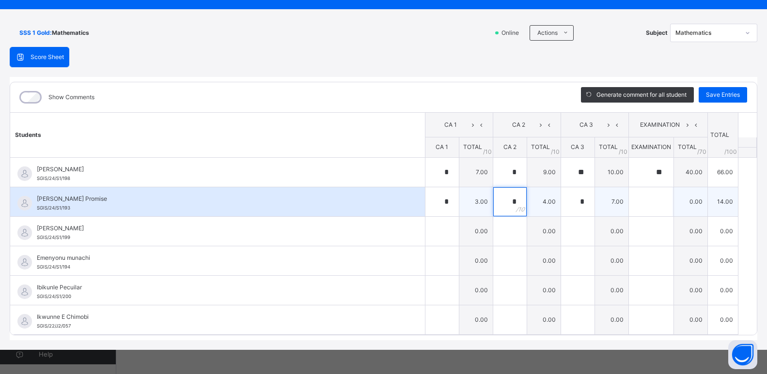
click at [514, 201] on div "*" at bounding box center [509, 201] width 33 height 29
click at [441, 206] on div "*" at bounding box center [441, 201] width 33 height 29
click at [502, 205] on input "text" at bounding box center [509, 201] width 33 height 29
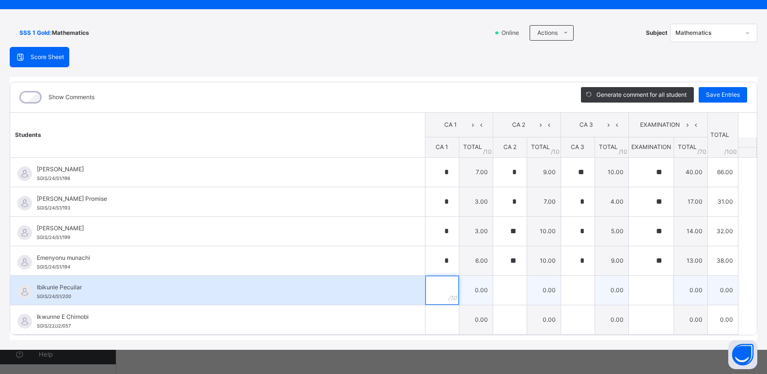
click at [425, 293] on input "text" at bounding box center [441, 290] width 33 height 29
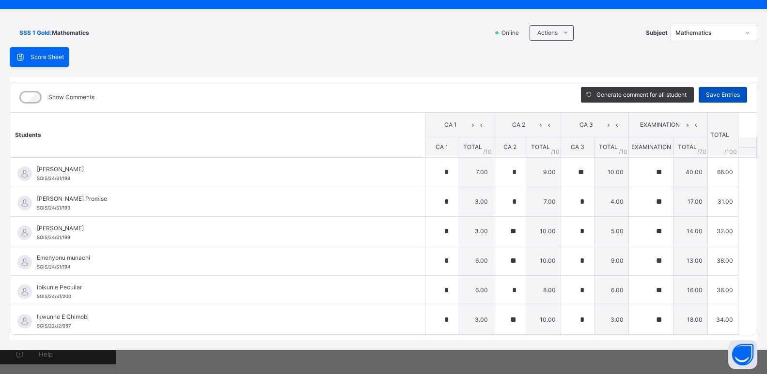
click at [718, 95] on span "Save Entries" at bounding box center [723, 95] width 34 height 9
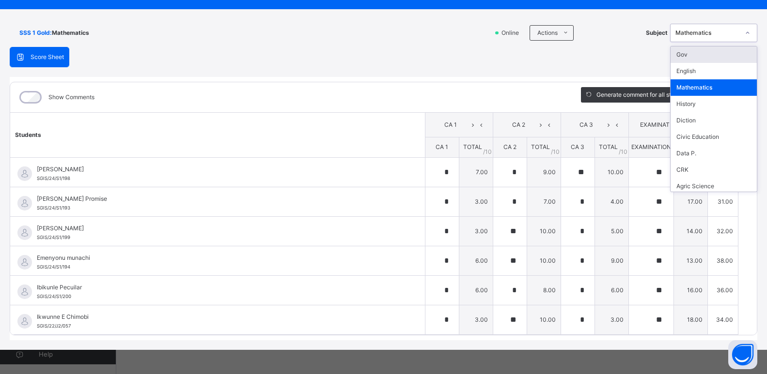
click at [746, 32] on icon at bounding box center [747, 33] width 3 height 2
click at [711, 140] on div "Civic Education" at bounding box center [713, 137] width 86 height 16
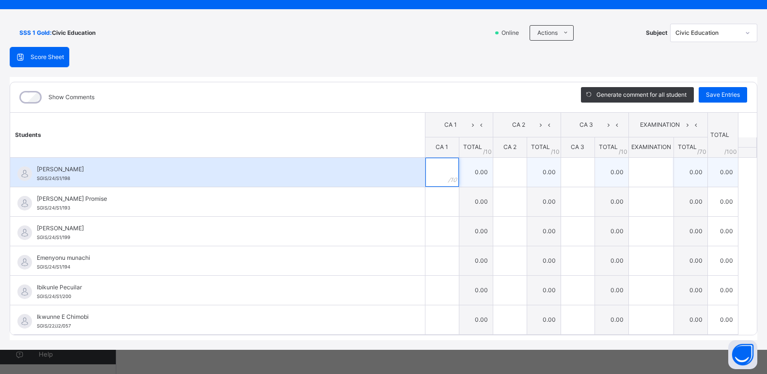
click at [428, 171] on input "text" at bounding box center [441, 172] width 33 height 29
click at [428, 171] on input "**" at bounding box center [441, 172] width 33 height 29
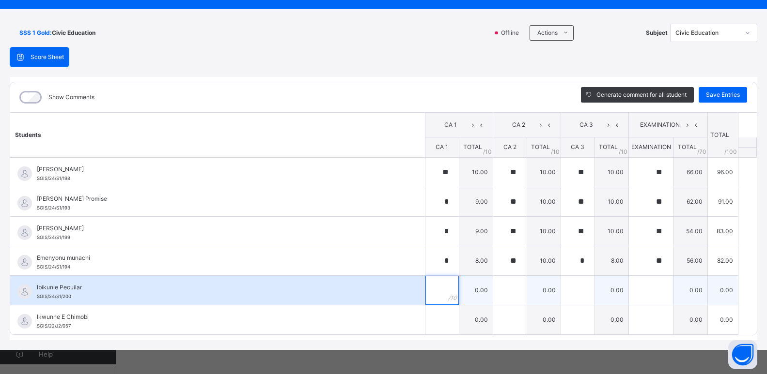
click at [428, 295] on input "text" at bounding box center [441, 290] width 33 height 29
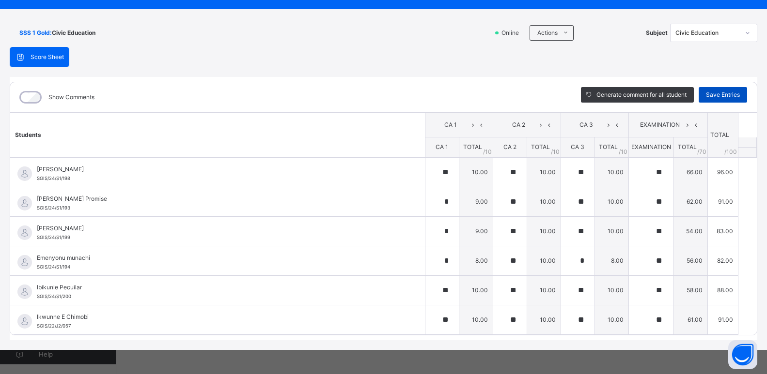
click at [709, 98] on span "Save Entries" at bounding box center [723, 95] width 34 height 9
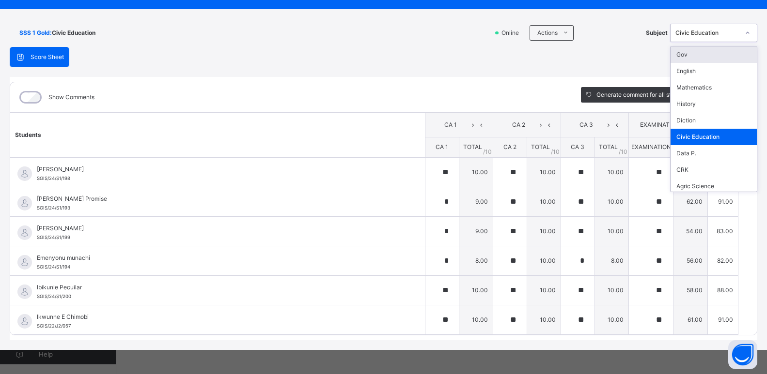
click at [744, 35] on icon at bounding box center [747, 33] width 6 height 10
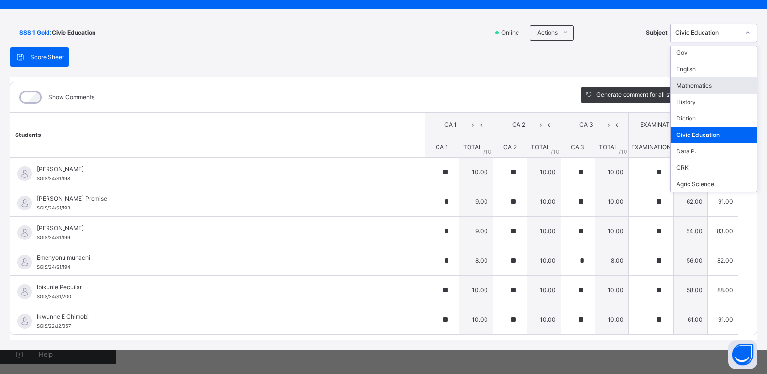
scroll to position [0, 0]
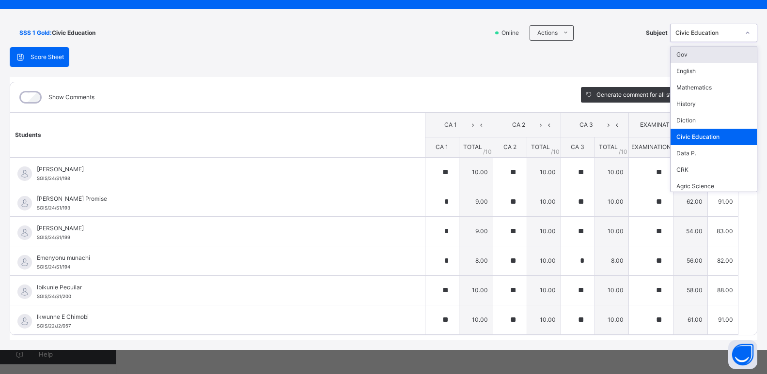
click at [706, 54] on div "Gov" at bounding box center [713, 54] width 86 height 16
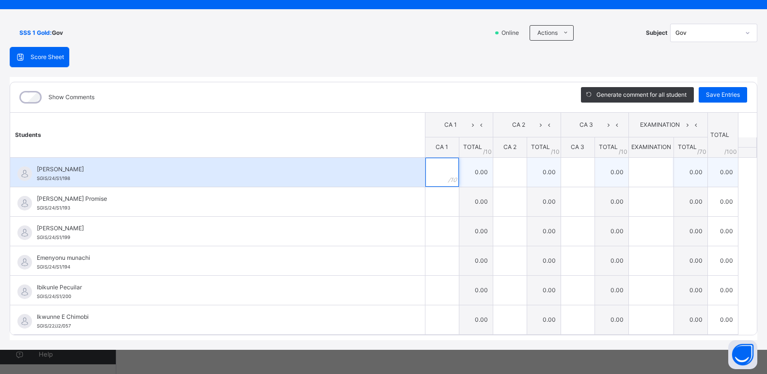
click at [436, 174] on input "text" at bounding box center [441, 172] width 33 height 29
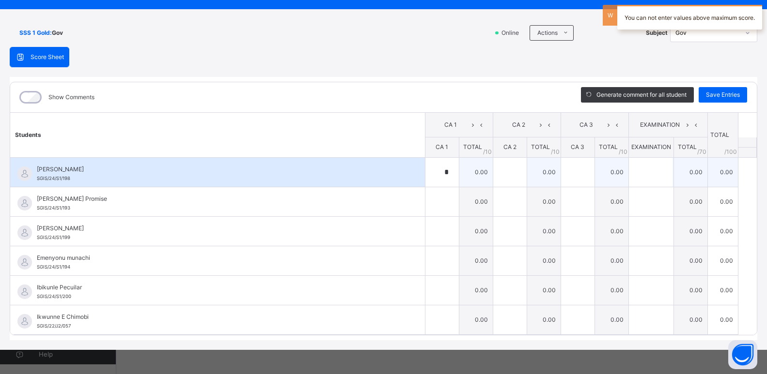
click at [441, 173] on div "*" at bounding box center [441, 172] width 33 height 29
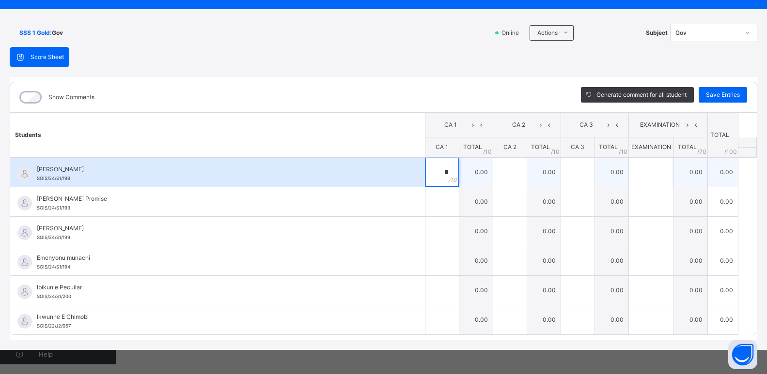
click at [441, 173] on div "*" at bounding box center [441, 172] width 33 height 29
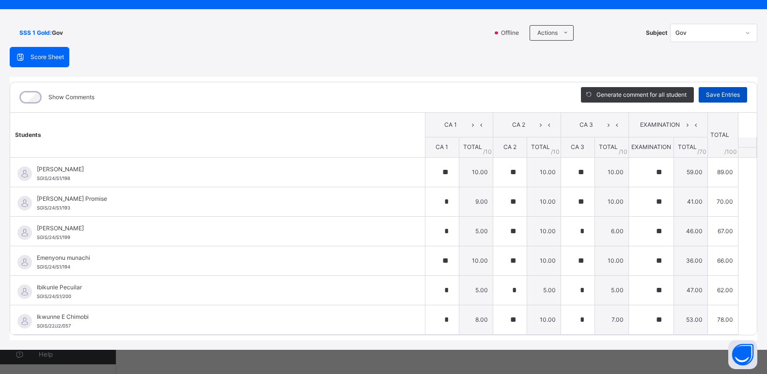
click at [728, 92] on span "Save Entries" at bounding box center [723, 95] width 34 height 9
click at [725, 97] on span "Save Entries" at bounding box center [723, 95] width 34 height 9
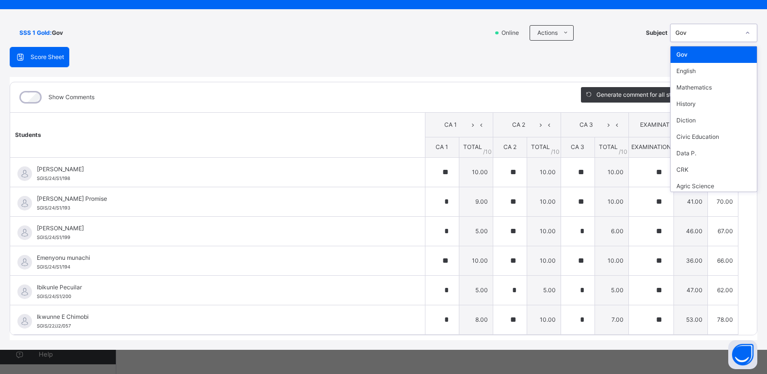
click at [744, 35] on icon at bounding box center [747, 33] width 6 height 10
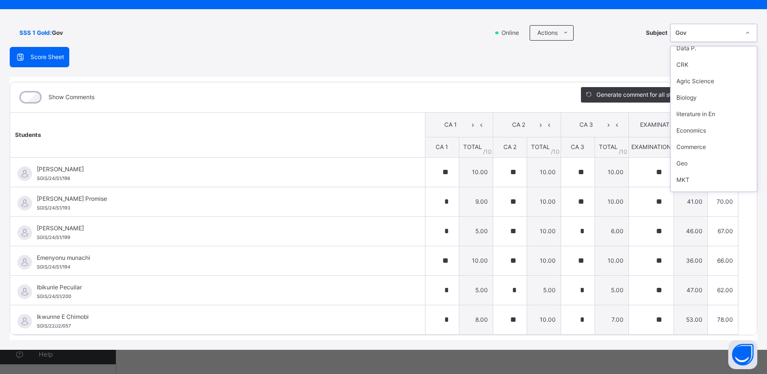
scroll to position [107, 0]
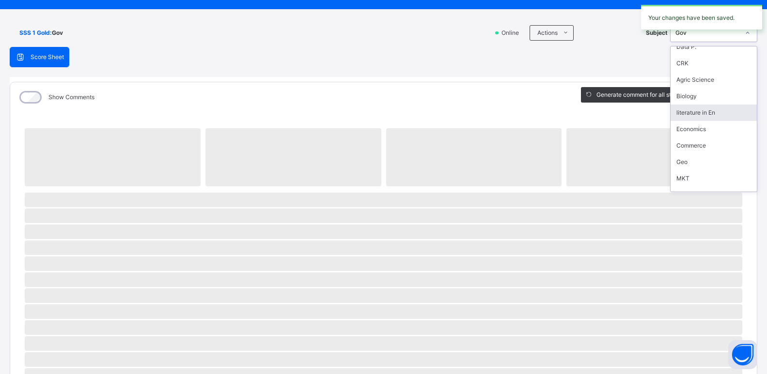
click at [694, 112] on div "literature in En" at bounding box center [713, 113] width 86 height 16
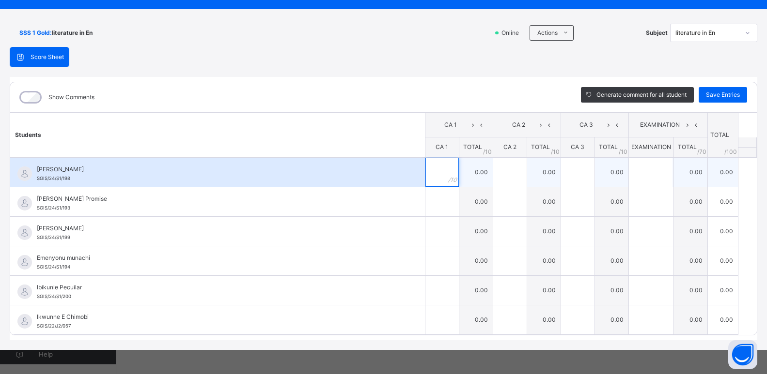
click at [437, 180] on input "text" at bounding box center [441, 172] width 33 height 29
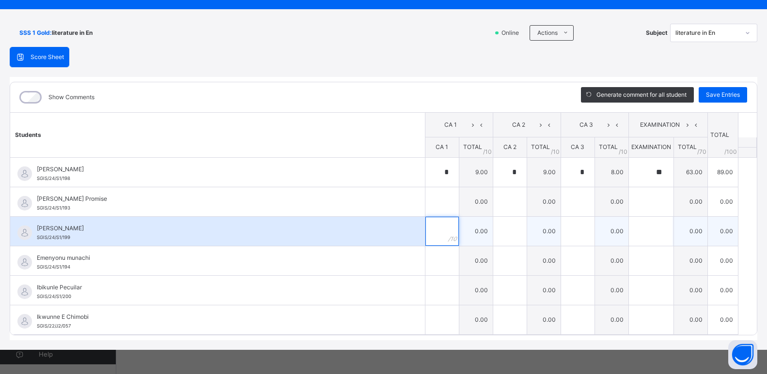
click at [425, 234] on input "text" at bounding box center [441, 231] width 33 height 29
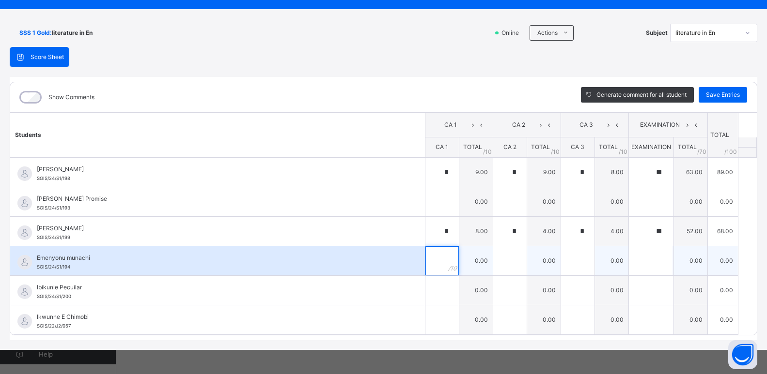
click at [436, 263] on input "text" at bounding box center [441, 261] width 33 height 29
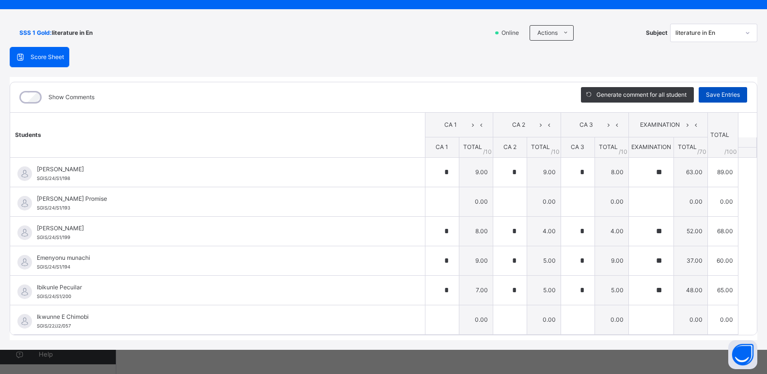
click at [729, 95] on span "Save Entries" at bounding box center [723, 95] width 34 height 9
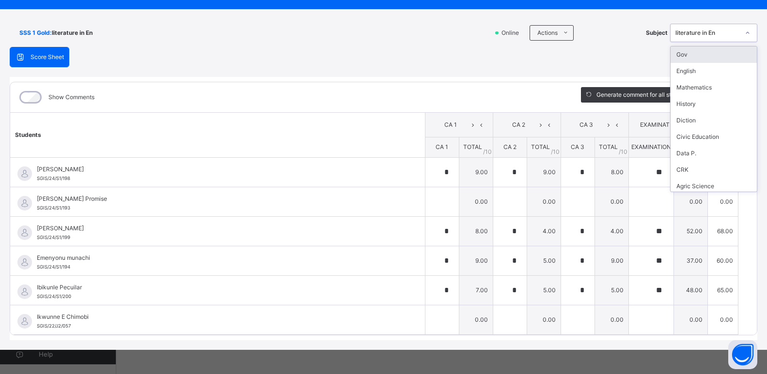
click at [746, 26] on div at bounding box center [747, 32] width 16 height 15
click at [701, 169] on div "CRK" at bounding box center [713, 170] width 86 height 16
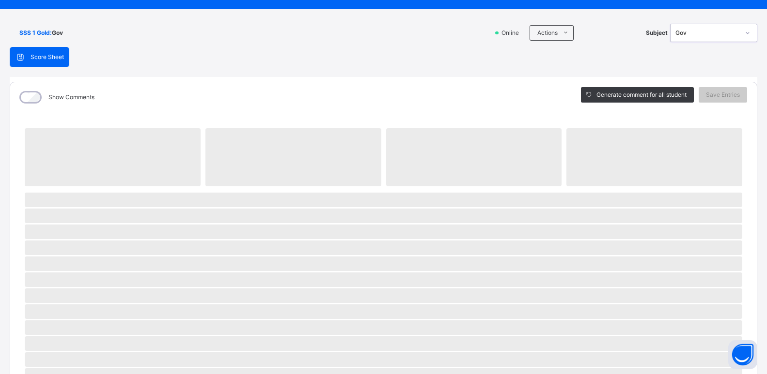
scroll to position [0, 0]
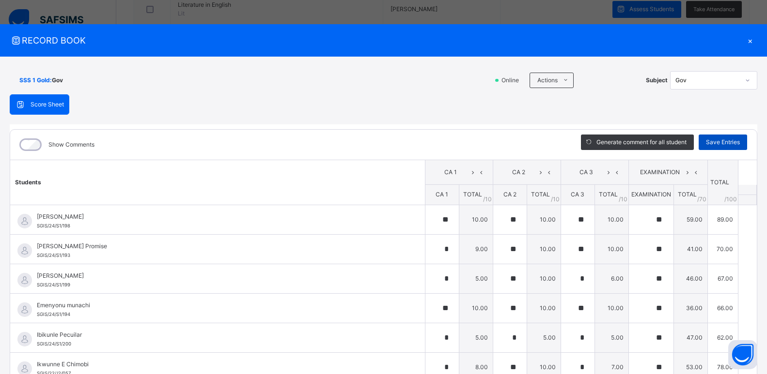
click at [713, 143] on span "Save Entries" at bounding box center [723, 142] width 34 height 9
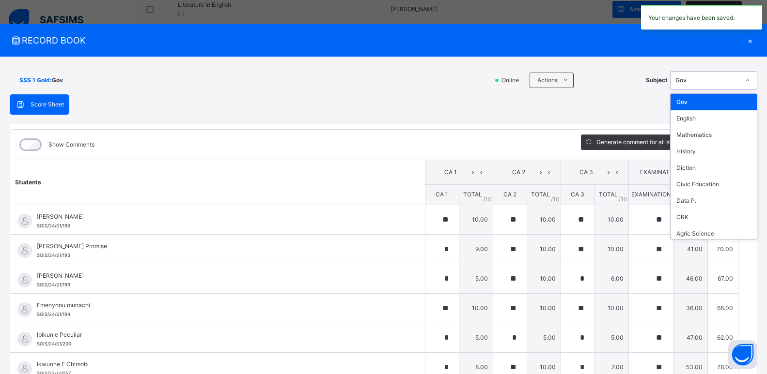
click at [746, 80] on icon at bounding box center [747, 80] width 3 height 2
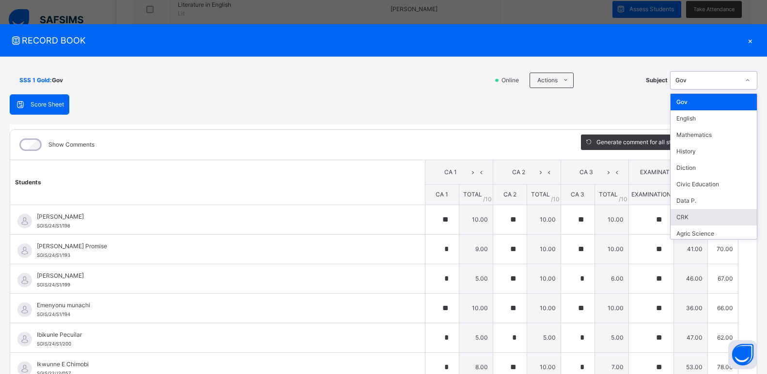
click at [689, 211] on div "CRK" at bounding box center [713, 217] width 86 height 16
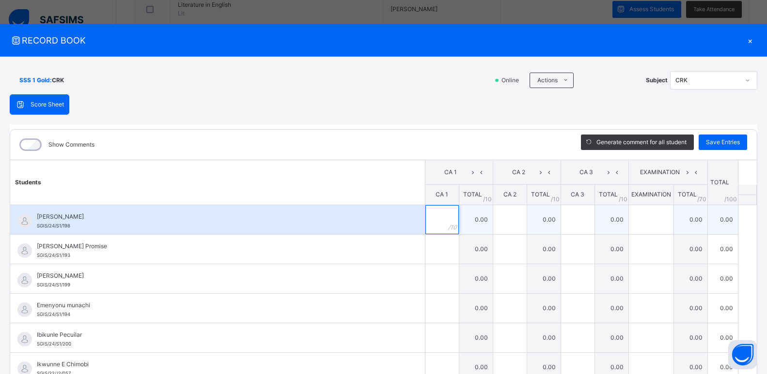
click at [425, 227] on input "text" at bounding box center [441, 219] width 33 height 29
click at [425, 227] on input "*" at bounding box center [441, 219] width 33 height 29
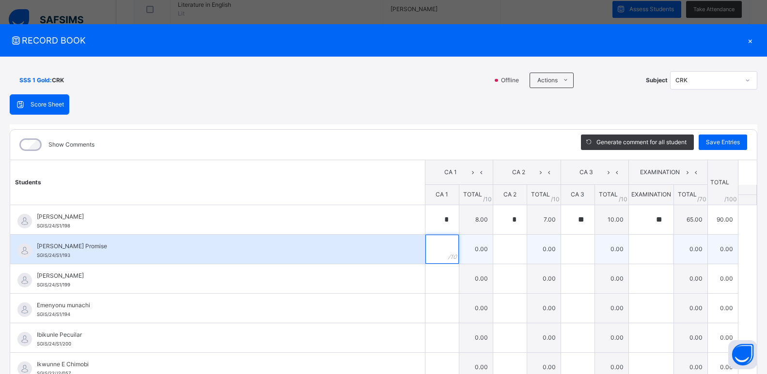
click at [428, 249] on input "text" at bounding box center [441, 249] width 33 height 29
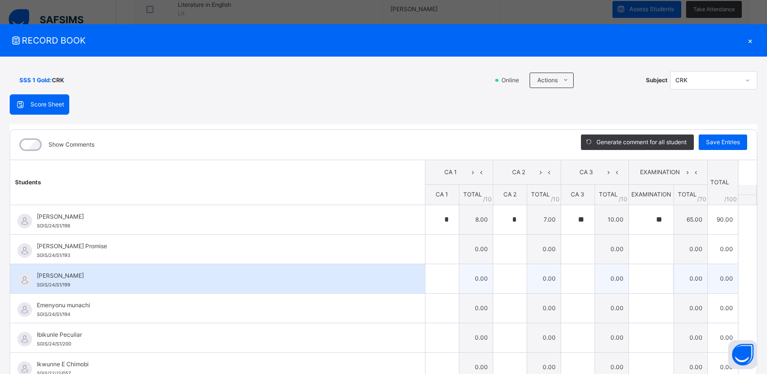
click at [416, 286] on div "Elochukwu David SGIS/24/S1/199" at bounding box center [217, 278] width 415 height 29
click at [445, 270] on div at bounding box center [441, 278] width 33 height 29
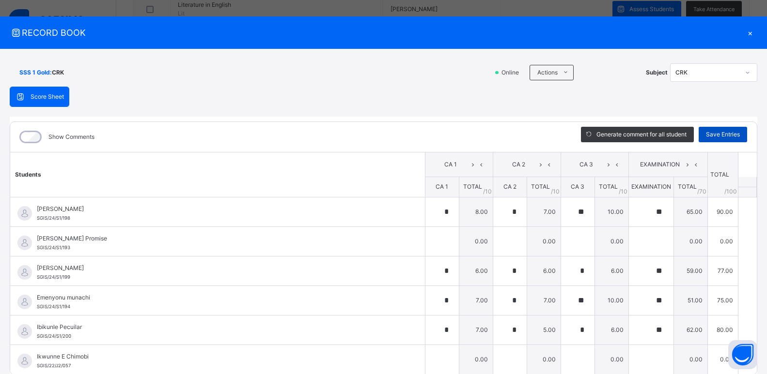
click at [724, 131] on span "Save Entries" at bounding box center [723, 134] width 34 height 9
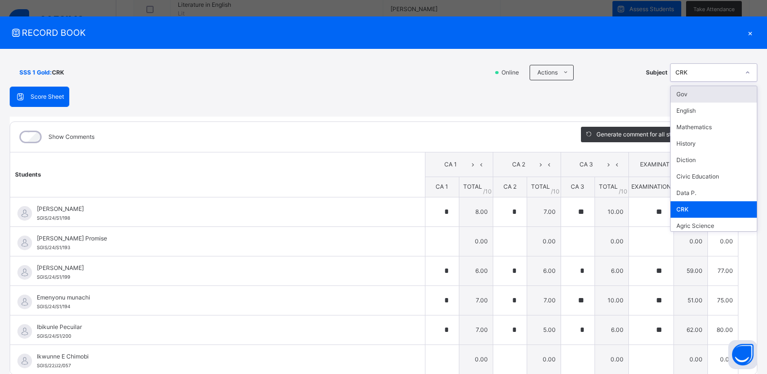
click at [744, 73] on icon at bounding box center [747, 73] width 6 height 10
click at [698, 144] on div "History" at bounding box center [713, 144] width 86 height 16
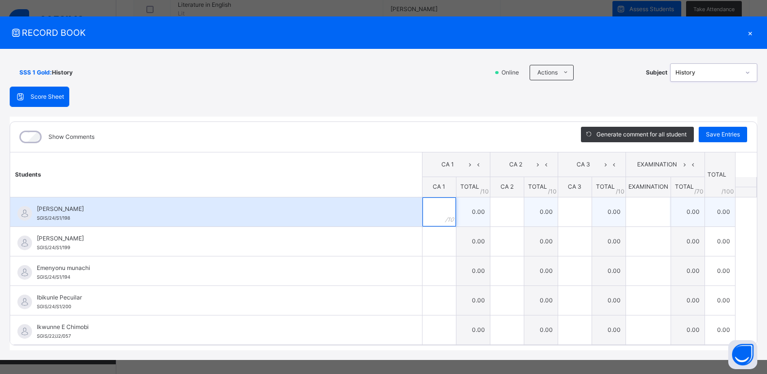
click at [433, 214] on input "text" at bounding box center [438, 212] width 33 height 29
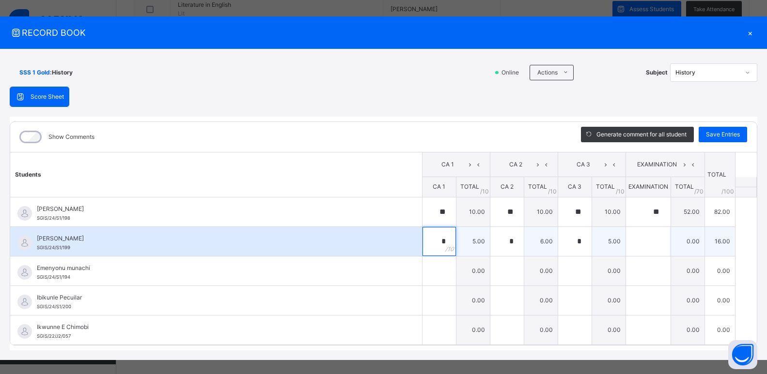
click at [442, 246] on div "*" at bounding box center [438, 241] width 33 height 29
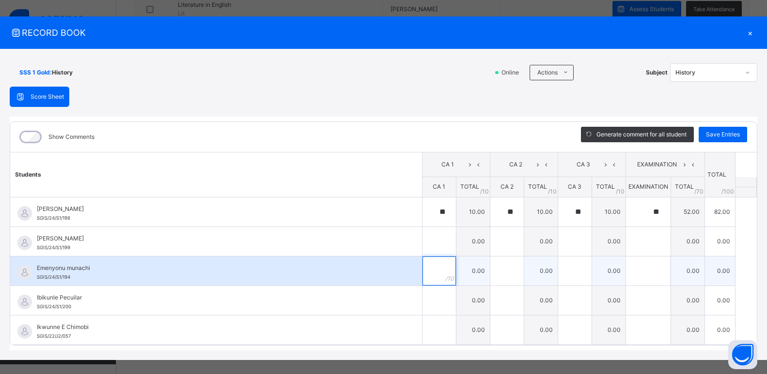
click at [435, 269] on input "text" at bounding box center [438, 271] width 33 height 29
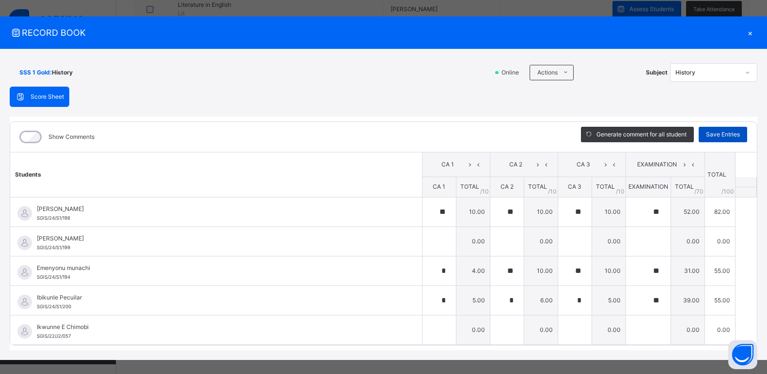
click at [717, 133] on span "Save Entries" at bounding box center [723, 134] width 34 height 9
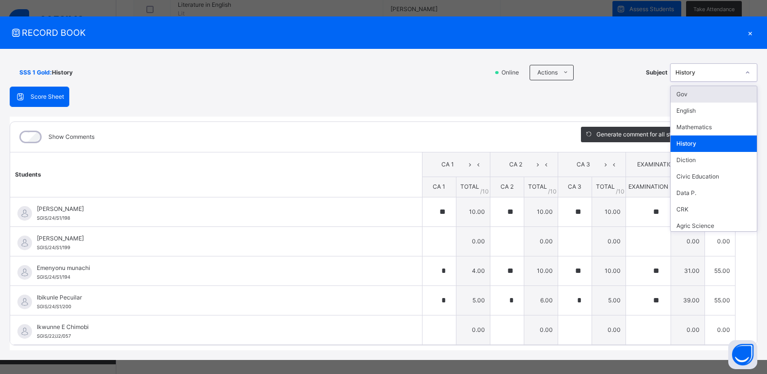
click at [744, 75] on icon at bounding box center [747, 73] width 6 height 10
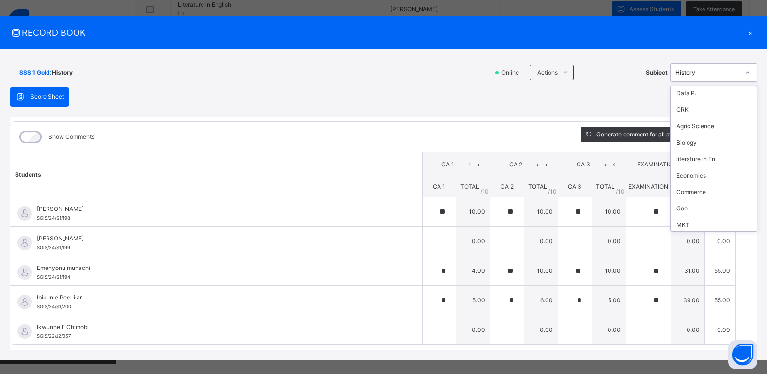
scroll to position [110, 0]
click at [691, 197] on div "Geo" at bounding box center [713, 198] width 86 height 16
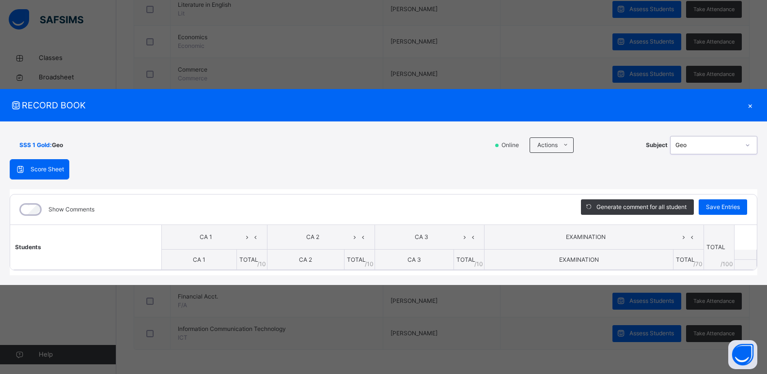
scroll to position [0, 0]
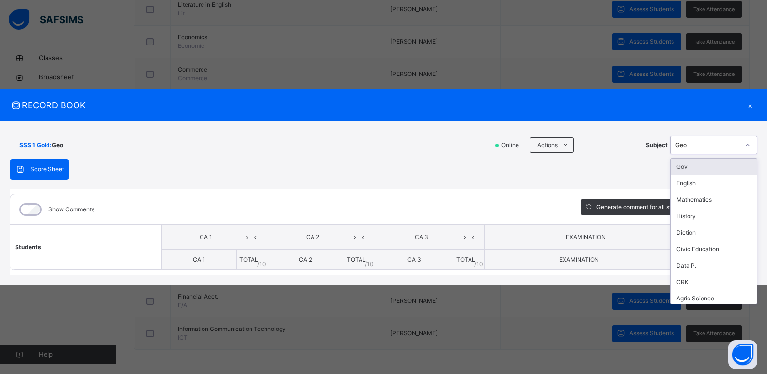
click at [746, 148] on icon at bounding box center [747, 145] width 6 height 10
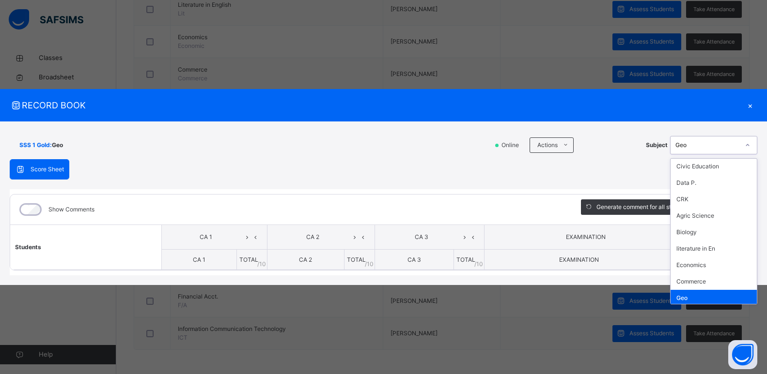
scroll to position [79, 0]
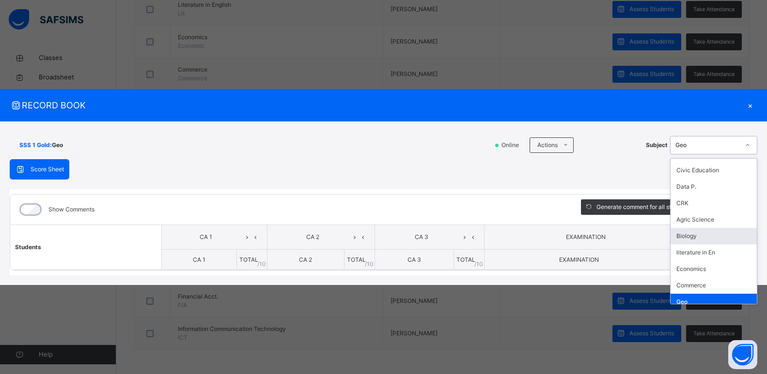
click at [687, 240] on div "Biology" at bounding box center [713, 236] width 86 height 16
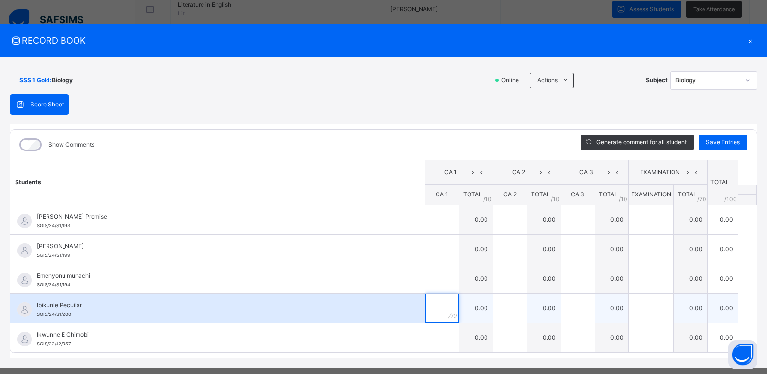
click at [429, 310] on input "text" at bounding box center [441, 308] width 33 height 29
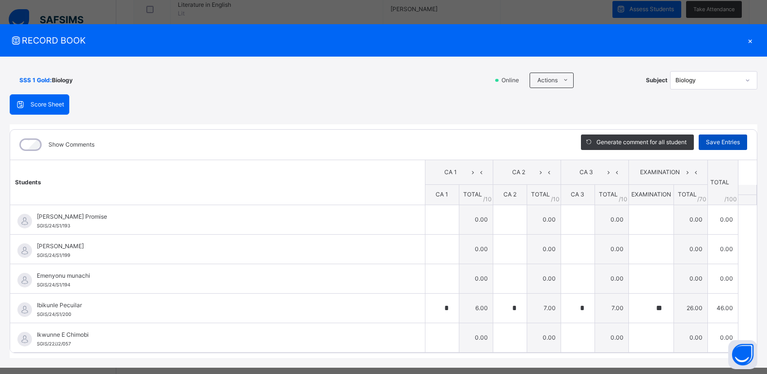
click at [718, 140] on span "Save Entries" at bounding box center [723, 142] width 34 height 9
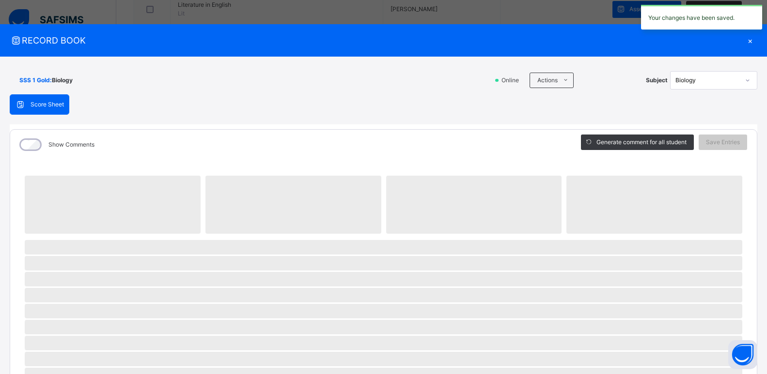
click at [743, 76] on div at bounding box center [747, 80] width 16 height 15
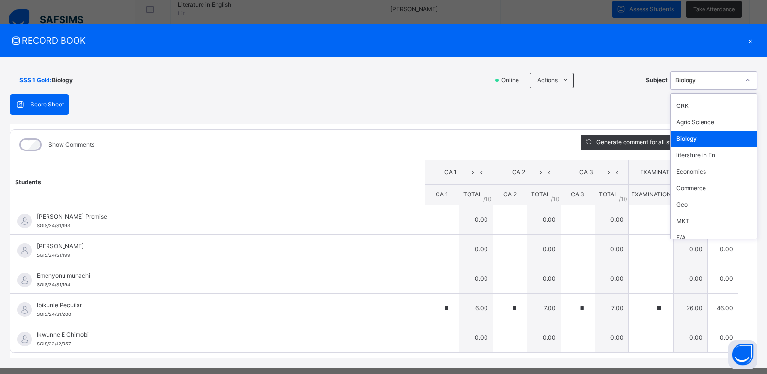
scroll to position [113, 0]
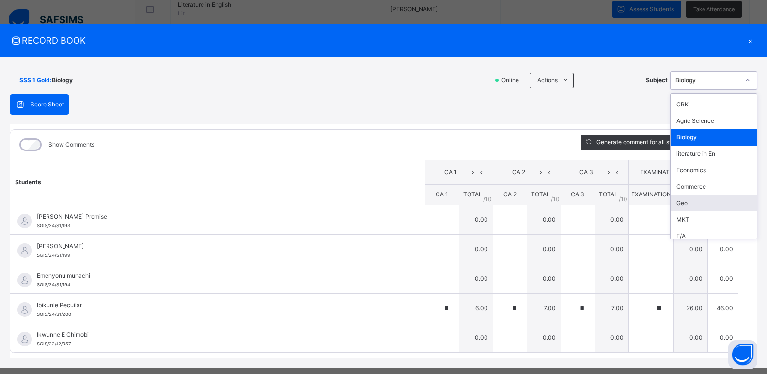
click at [706, 206] on div "Geo" at bounding box center [713, 203] width 86 height 16
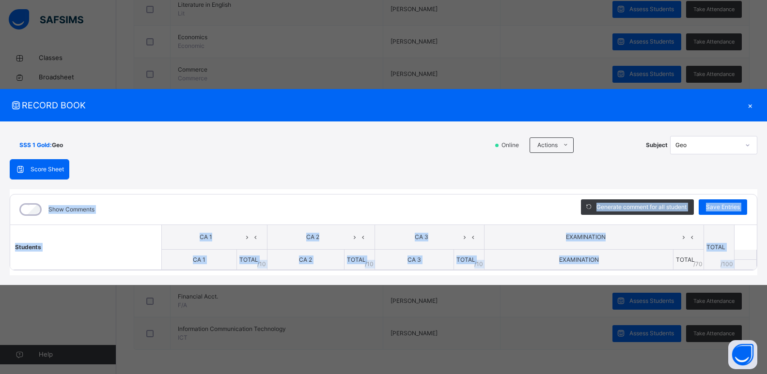
drag, startPoint x: 633, startPoint y: 262, endPoint x: 722, endPoint y: 187, distance: 116.2
click at [722, 187] on div "Score Sheet Score Sheet Show Comments Generate comment for all student Save Ent…" at bounding box center [383, 217] width 747 height 116
click at [723, 177] on div "Score Sheet Score Sheet Show Comments Generate comment for all student Save Ent…" at bounding box center [383, 217] width 747 height 116
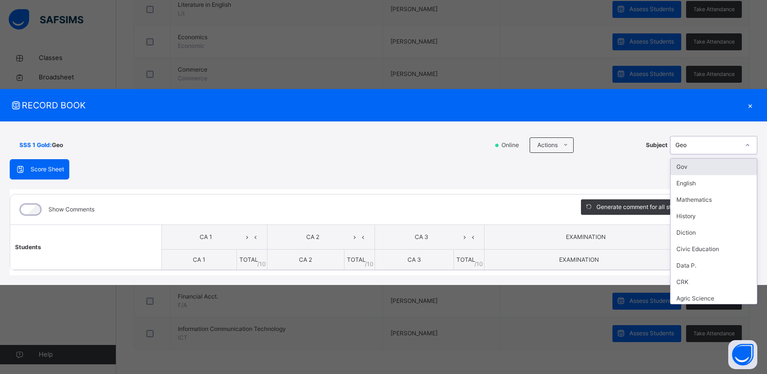
click at [747, 145] on icon at bounding box center [747, 145] width 6 height 10
click at [700, 186] on div "English" at bounding box center [713, 183] width 86 height 16
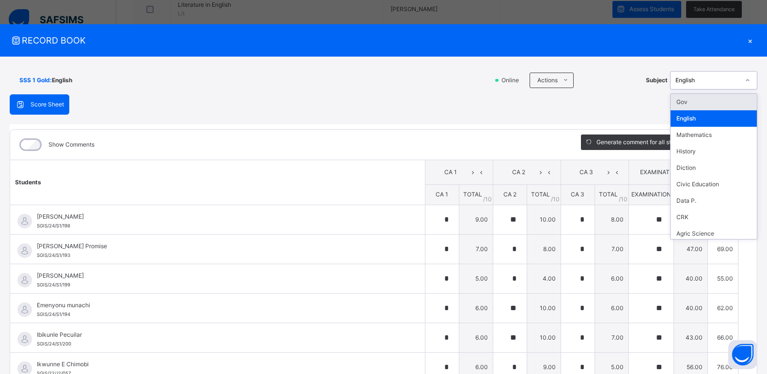
click at [744, 83] on icon at bounding box center [747, 81] width 6 height 10
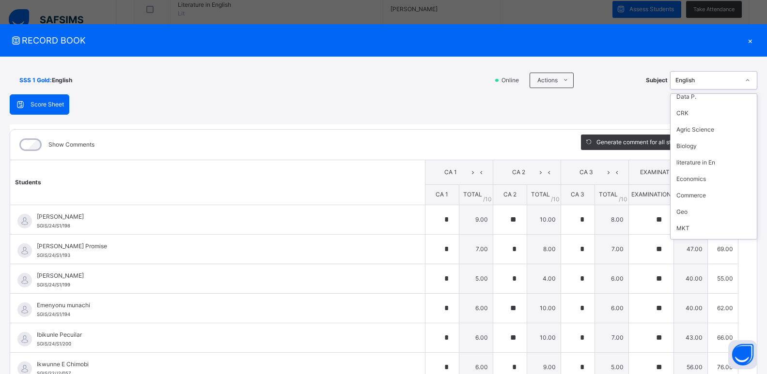
scroll to position [105, 0]
click at [694, 211] on div "Geo" at bounding box center [713, 211] width 86 height 16
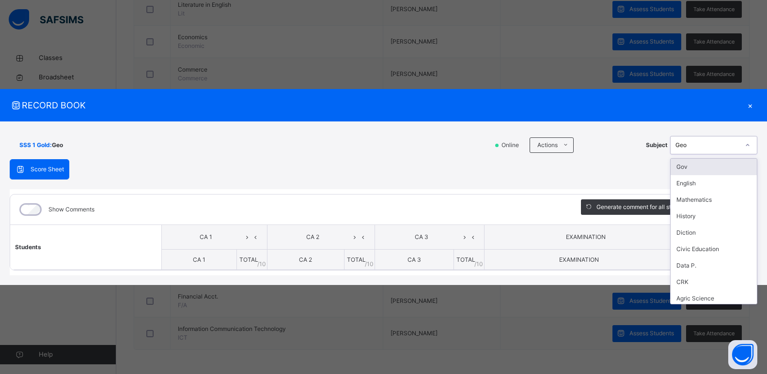
click at [747, 145] on icon at bounding box center [747, 145] width 6 height 10
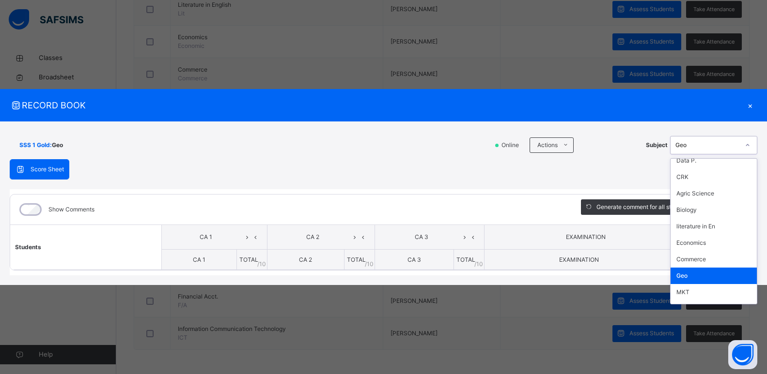
scroll to position [100, 0]
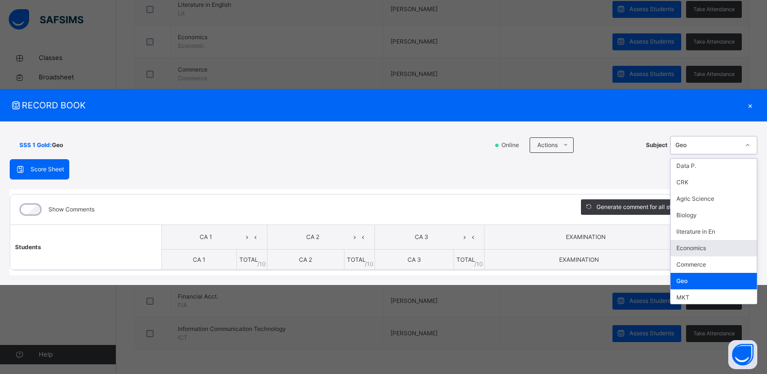
click at [709, 250] on div "Economics" at bounding box center [713, 248] width 86 height 16
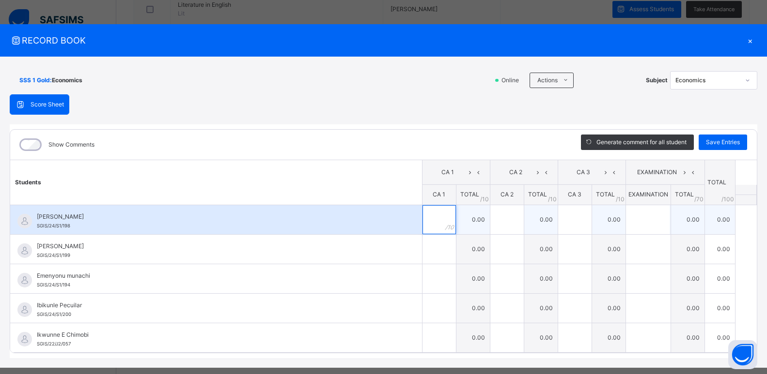
click at [438, 224] on input "text" at bounding box center [438, 219] width 33 height 29
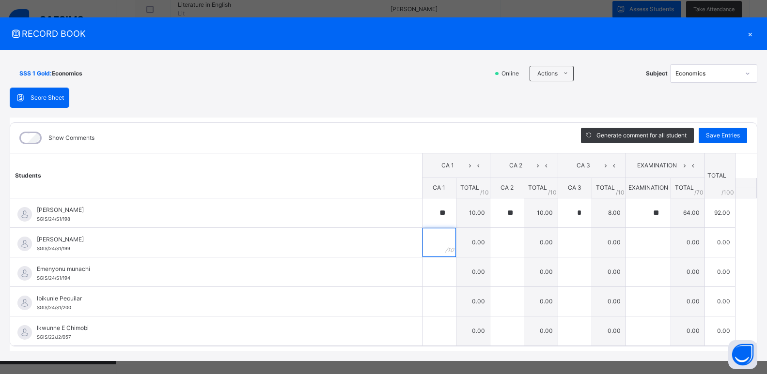
scroll to position [7, 0]
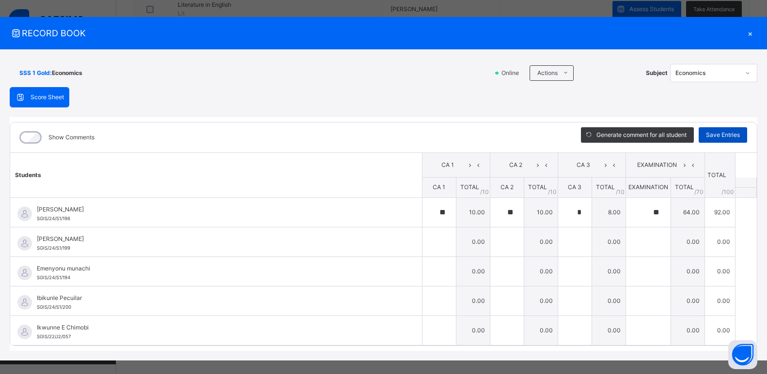
click at [724, 136] on span "Save Entries" at bounding box center [723, 135] width 34 height 9
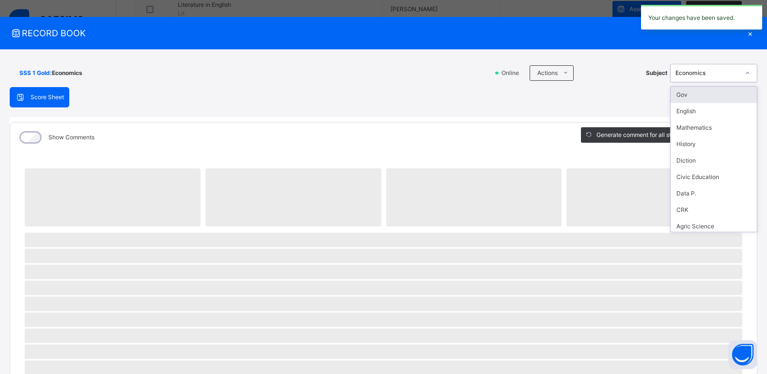
click at [744, 75] on icon at bounding box center [747, 73] width 6 height 10
click at [704, 112] on div "English" at bounding box center [713, 111] width 86 height 16
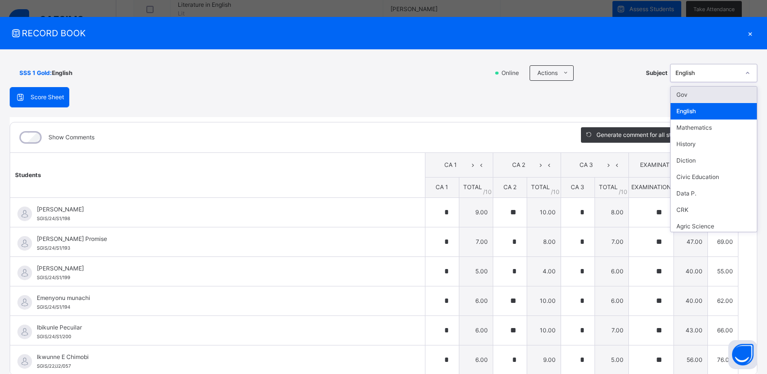
click at [744, 75] on icon at bounding box center [747, 73] width 6 height 10
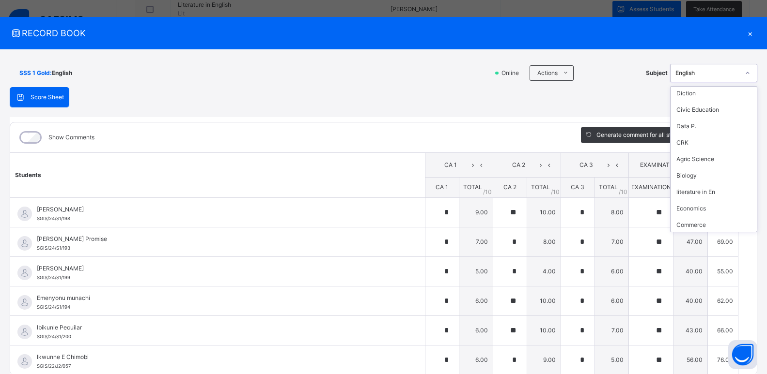
scroll to position [91, 0]
click at [706, 184] on div "Economics" at bounding box center [713, 185] width 86 height 16
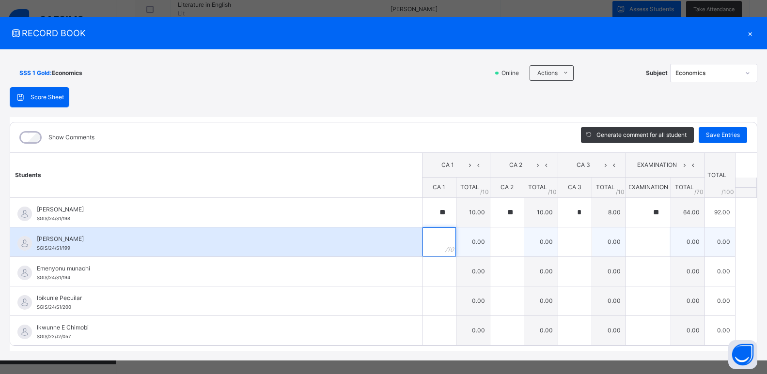
click at [431, 249] on input "text" at bounding box center [438, 242] width 33 height 29
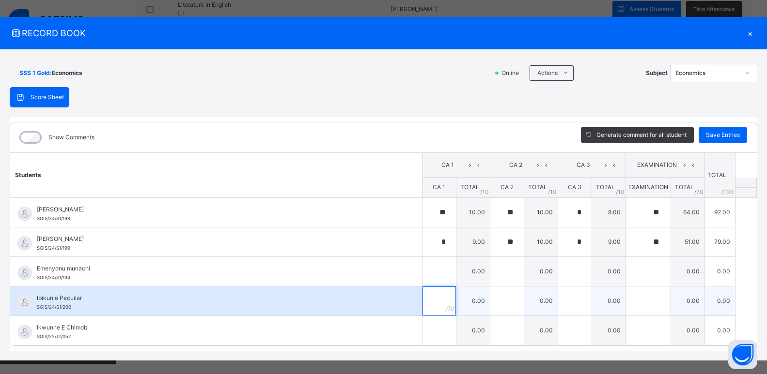
click at [433, 298] on input "text" at bounding box center [438, 301] width 33 height 29
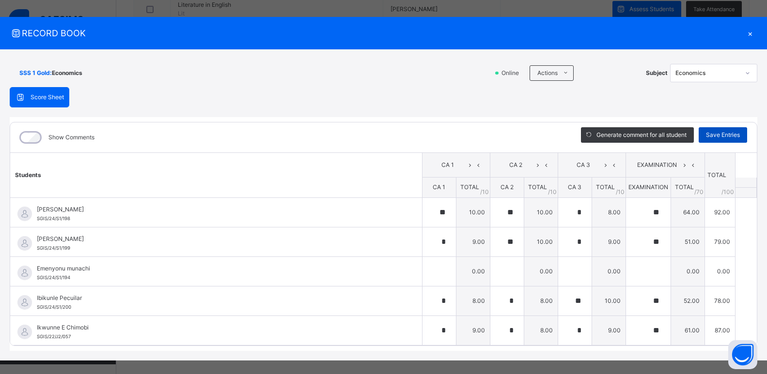
click at [723, 136] on span "Save Entries" at bounding box center [723, 135] width 34 height 9
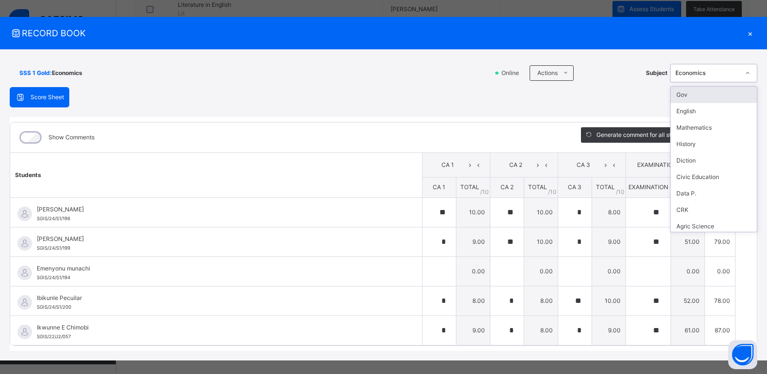
click at [745, 71] on div at bounding box center [747, 72] width 16 height 15
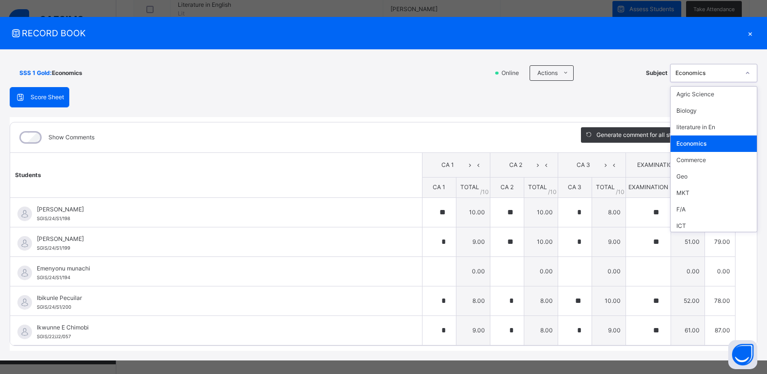
scroll to position [135, 0]
click at [681, 193] on div "MKT" at bounding box center [713, 191] width 86 height 16
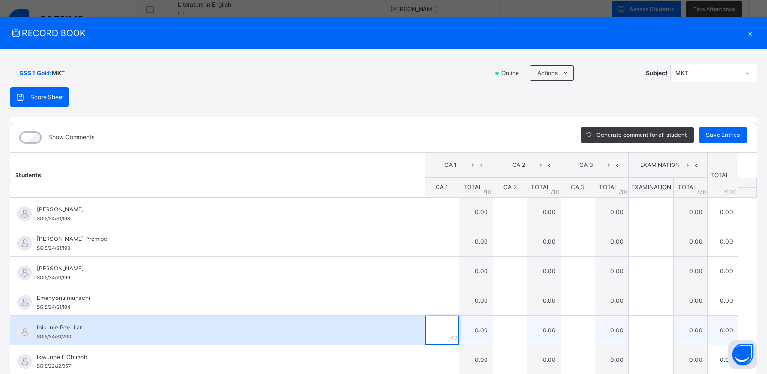
click at [436, 331] on input "text" at bounding box center [441, 330] width 33 height 29
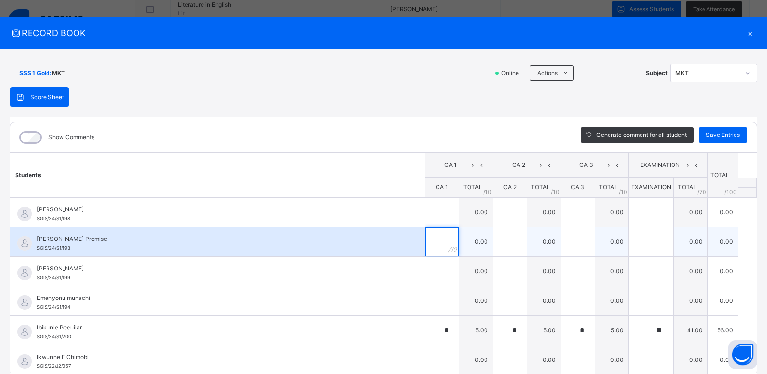
click at [431, 244] on input "text" at bounding box center [441, 242] width 33 height 29
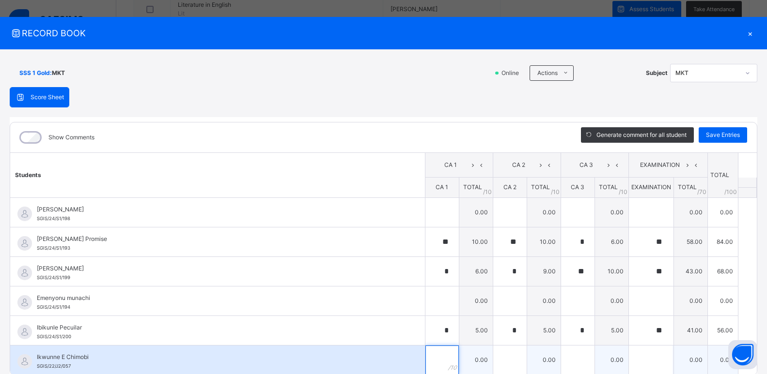
click at [437, 363] on input "text" at bounding box center [441, 360] width 33 height 29
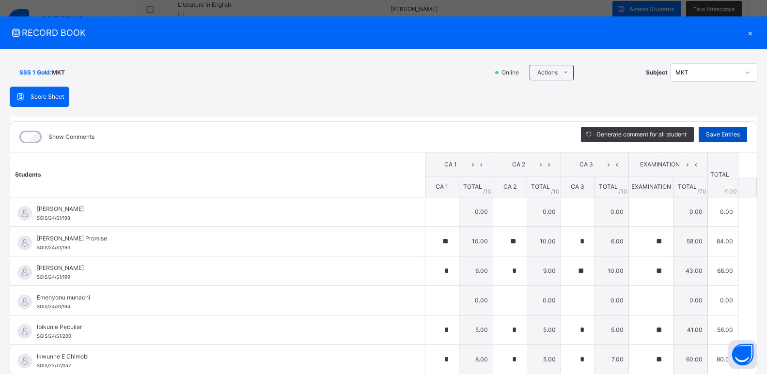
click at [717, 132] on span "Save Entries" at bounding box center [723, 134] width 34 height 9
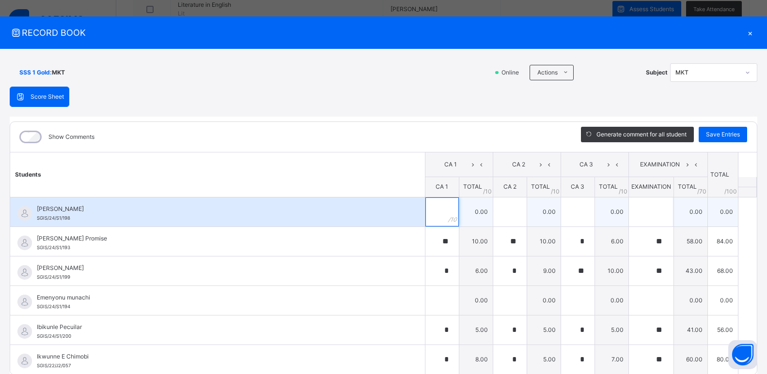
click at [440, 208] on div at bounding box center [441, 212] width 33 height 29
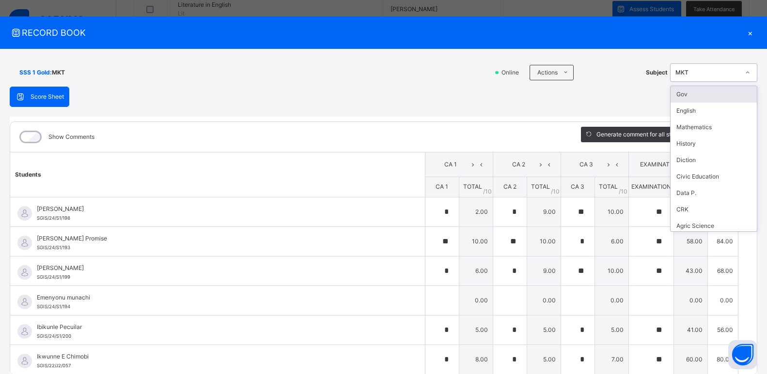
click at [744, 74] on icon at bounding box center [747, 73] width 6 height 10
click at [698, 128] on div "Data P." at bounding box center [713, 129] width 86 height 16
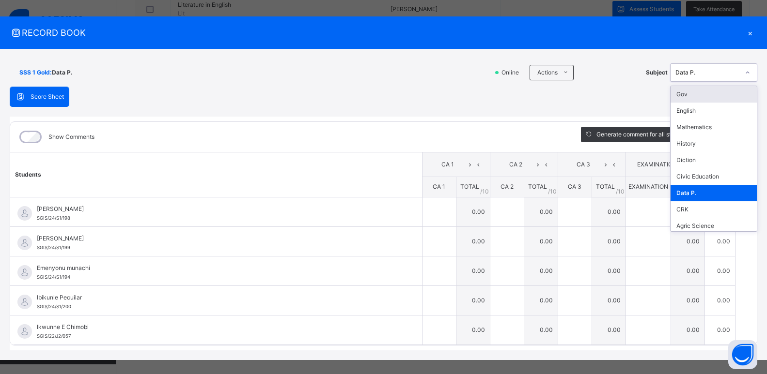
click at [744, 73] on icon at bounding box center [747, 73] width 6 height 10
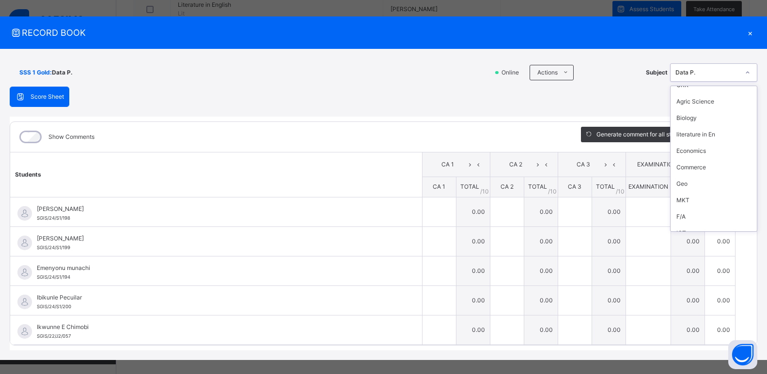
scroll to position [126, 0]
click at [714, 204] on div "MKT" at bounding box center [713, 198] width 86 height 16
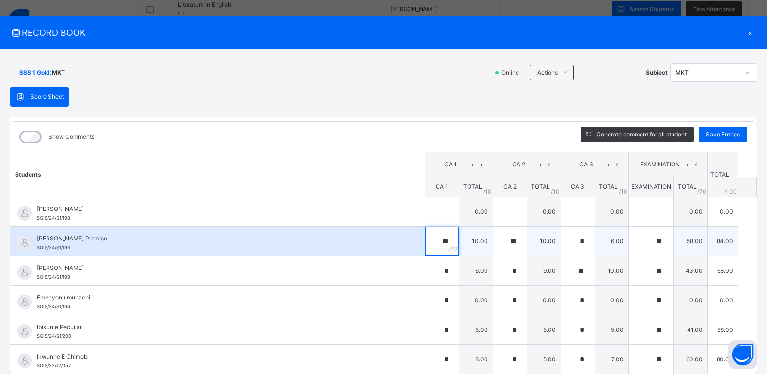
click at [445, 242] on div "**" at bounding box center [441, 241] width 33 height 29
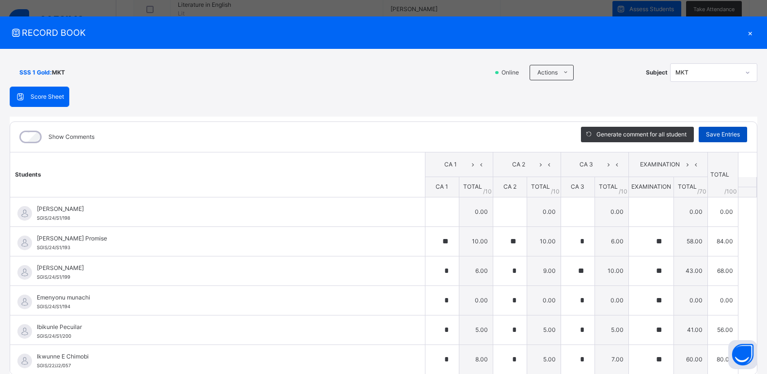
click at [710, 141] on div "Save Entries" at bounding box center [722, 134] width 48 height 15
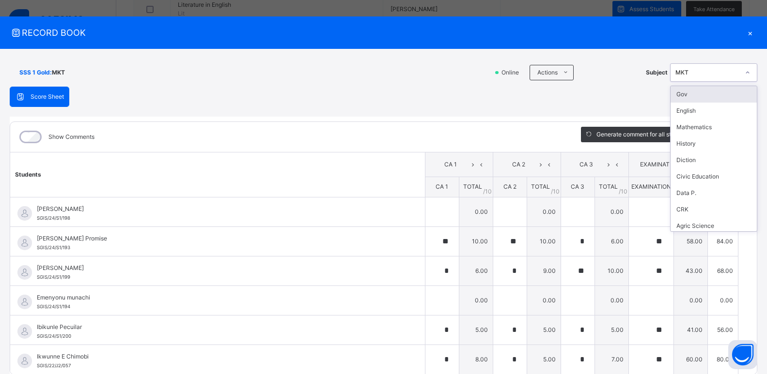
click at [744, 74] on icon at bounding box center [747, 73] width 6 height 10
click at [693, 194] on div "Data P." at bounding box center [713, 193] width 86 height 16
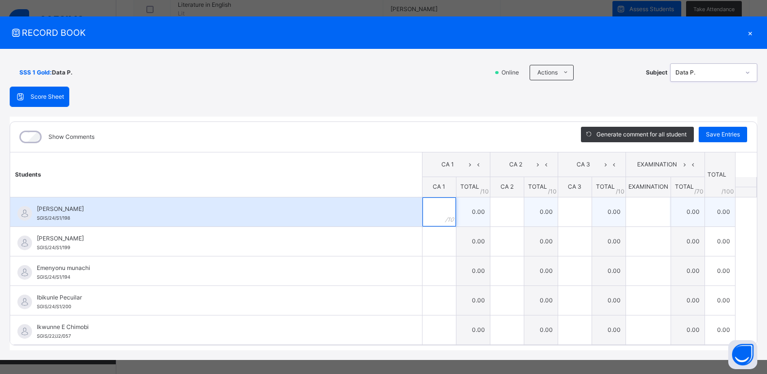
click at [430, 214] on input "text" at bounding box center [438, 212] width 33 height 29
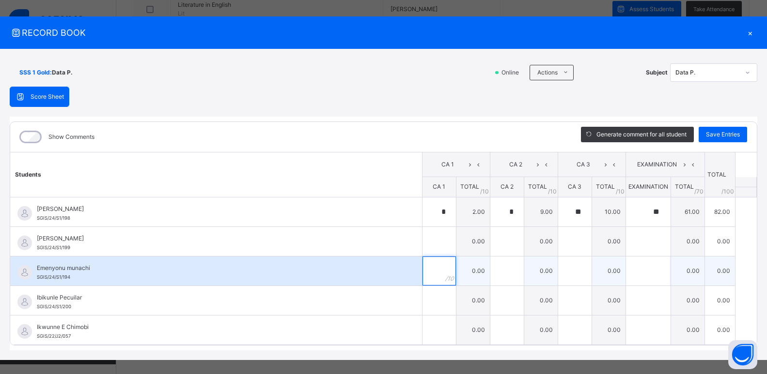
click at [434, 278] on input "text" at bounding box center [438, 271] width 33 height 29
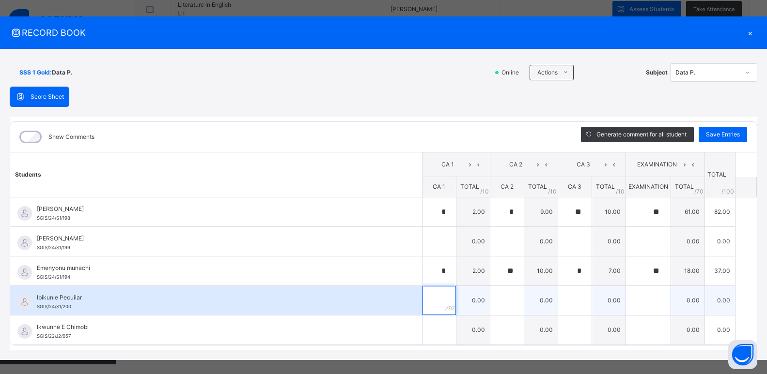
click at [435, 305] on input "text" at bounding box center [438, 300] width 33 height 29
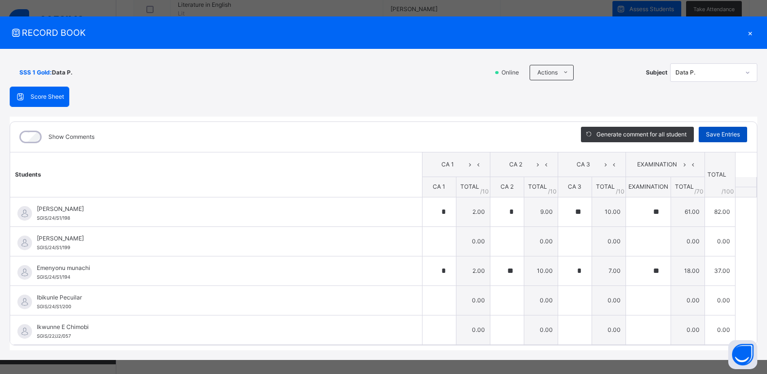
click at [715, 138] on span "Save Entries" at bounding box center [723, 134] width 34 height 9
click at [744, 72] on icon at bounding box center [747, 73] width 6 height 10
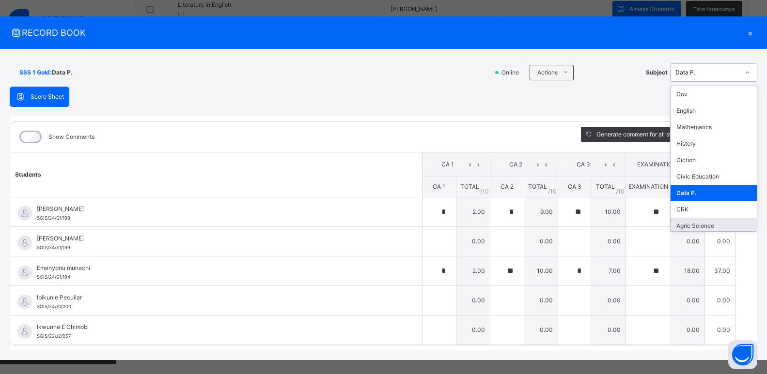
click at [715, 226] on div "Agric Science" at bounding box center [713, 226] width 86 height 16
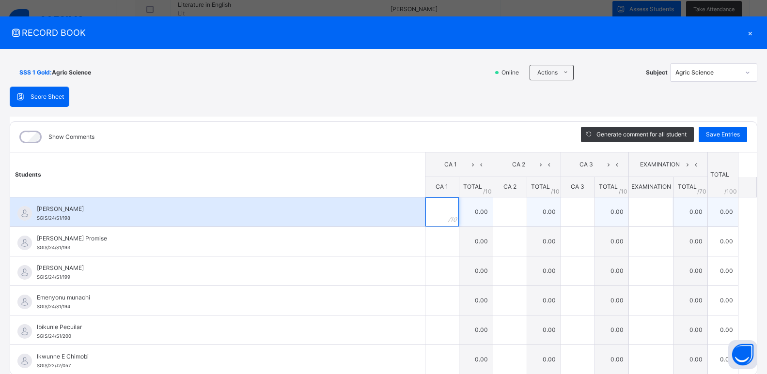
click at [433, 218] on input "text" at bounding box center [441, 212] width 33 height 29
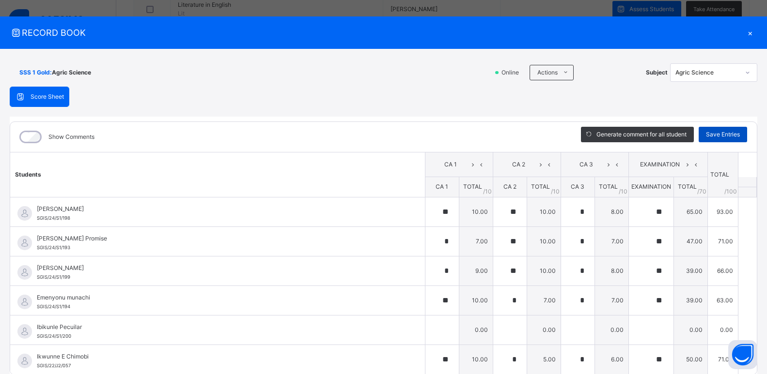
click at [724, 135] on span "Save Entries" at bounding box center [723, 134] width 34 height 9
click at [723, 135] on span "Save Entries" at bounding box center [723, 134] width 34 height 9
